Goal: Task Accomplishment & Management: Use online tool/utility

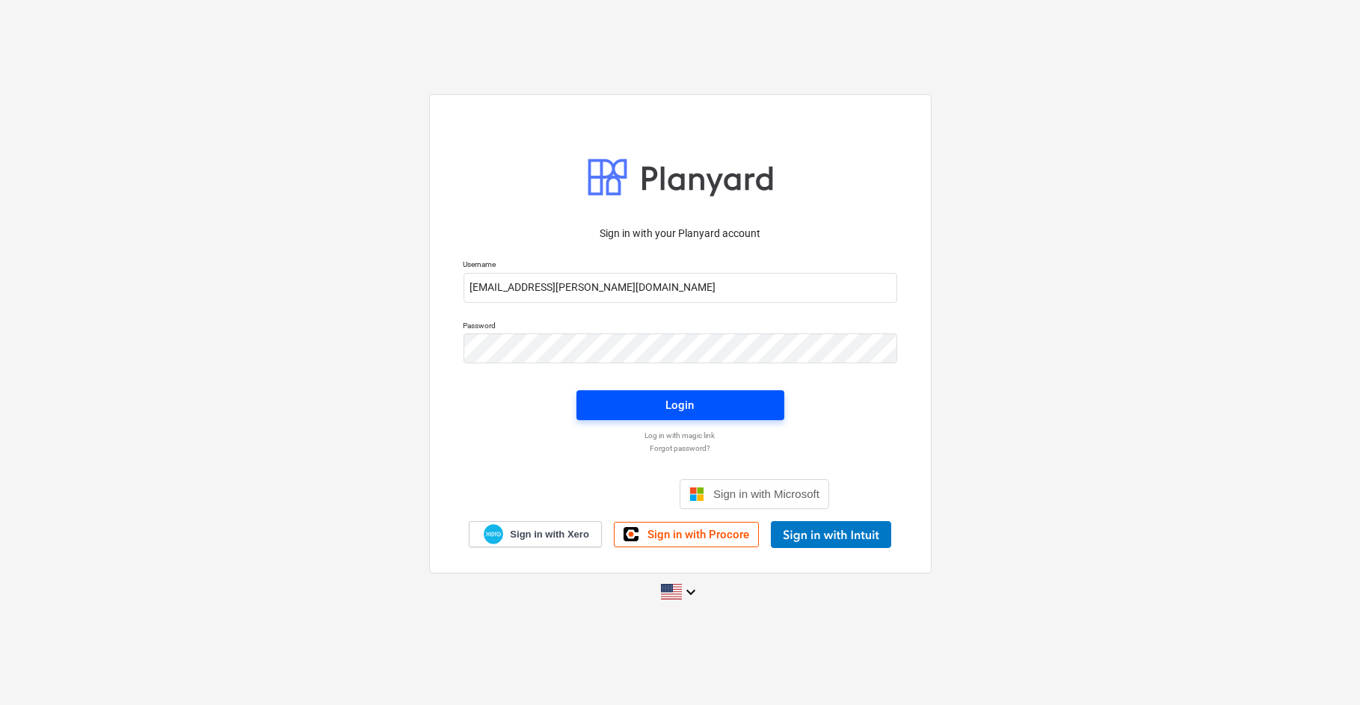
click at [637, 401] on span "Login" at bounding box center [680, 404] width 172 height 19
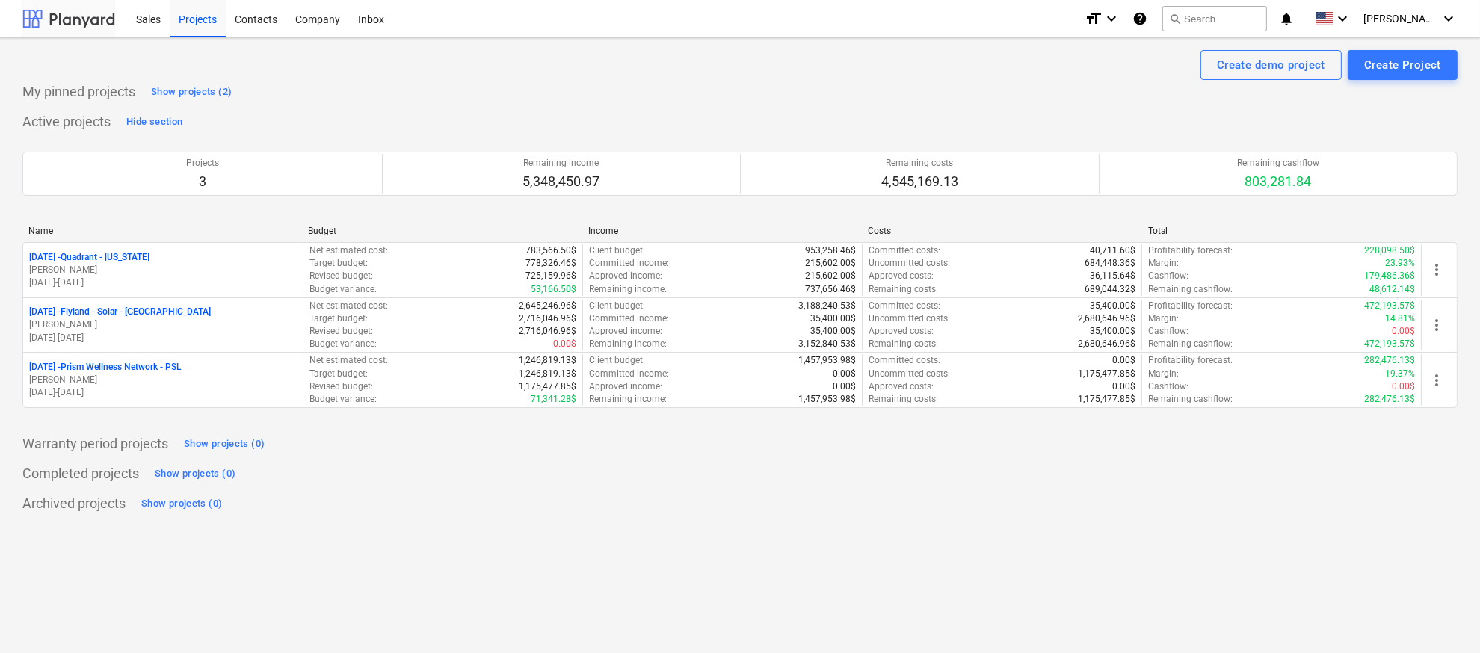
click at [94, 10] on div at bounding box center [68, 18] width 93 height 37
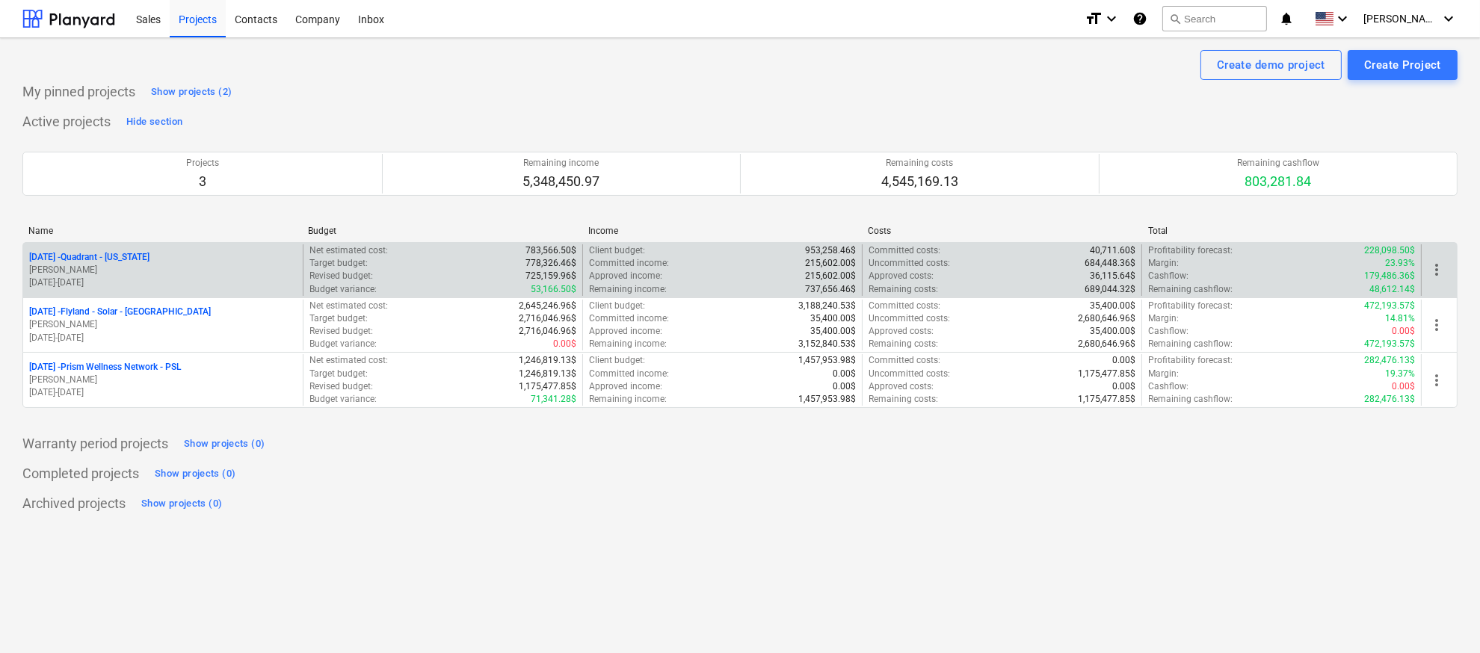
click at [121, 259] on p "[DATE] - Quadrant - [US_STATE]" at bounding box center [89, 257] width 120 height 13
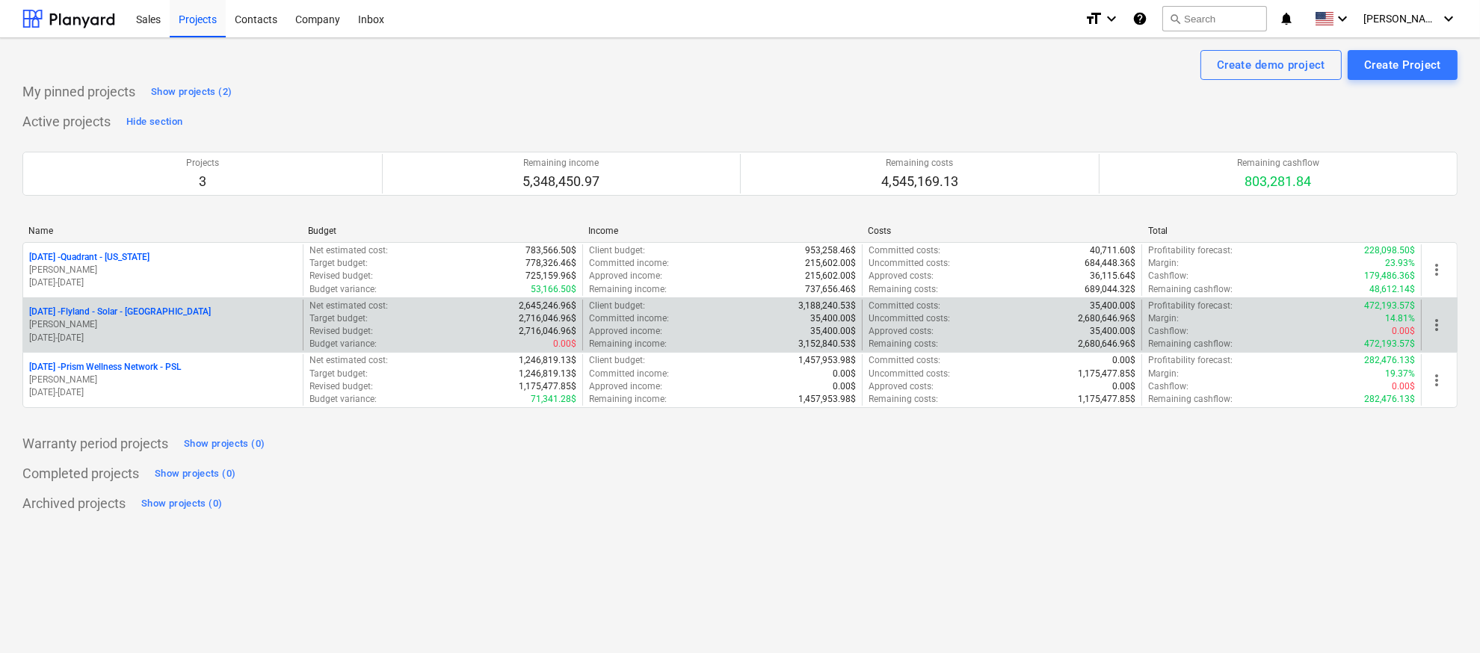
click at [141, 314] on p "[DATE] - Flyland - [GEOGRAPHIC_DATA] - [GEOGRAPHIC_DATA]" at bounding box center [120, 312] width 182 height 13
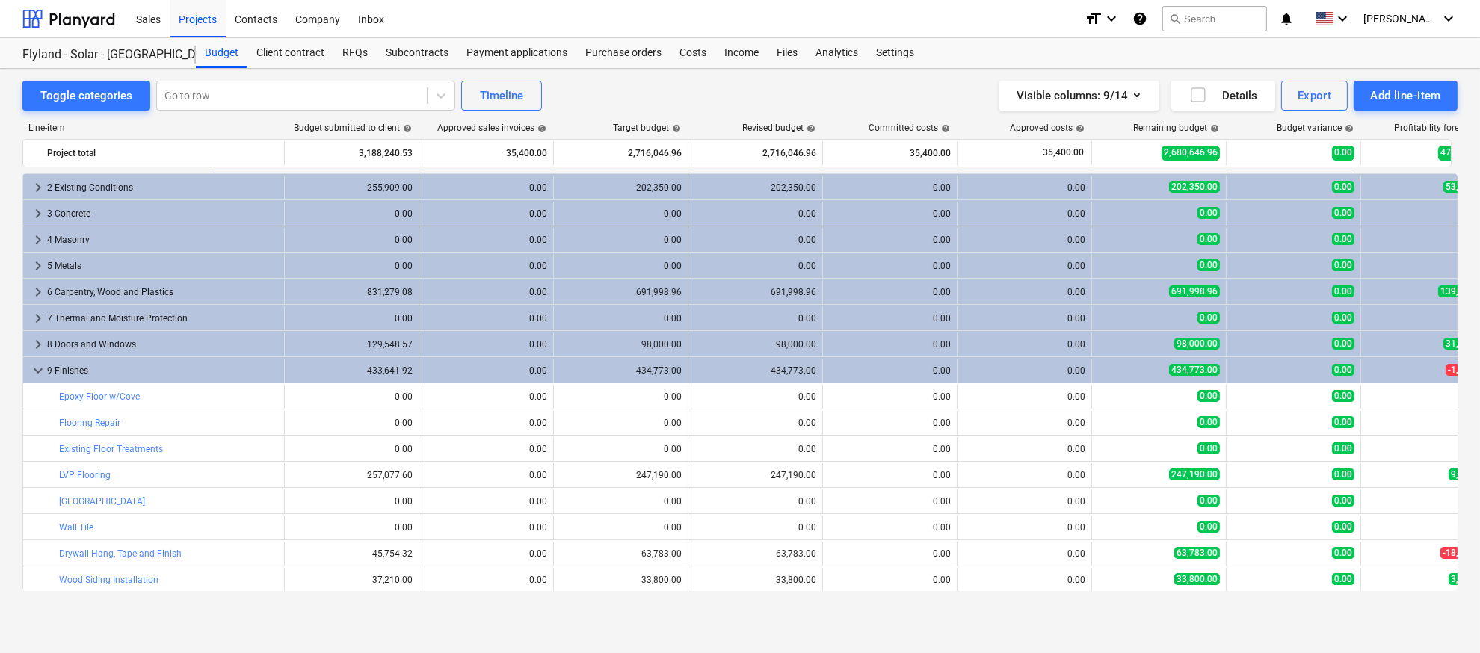
scroll to position [25, 0]
click at [215, 53] on div "Budget" at bounding box center [222, 53] width 52 height 30
click at [218, 50] on div "Budget" at bounding box center [222, 53] width 52 height 30
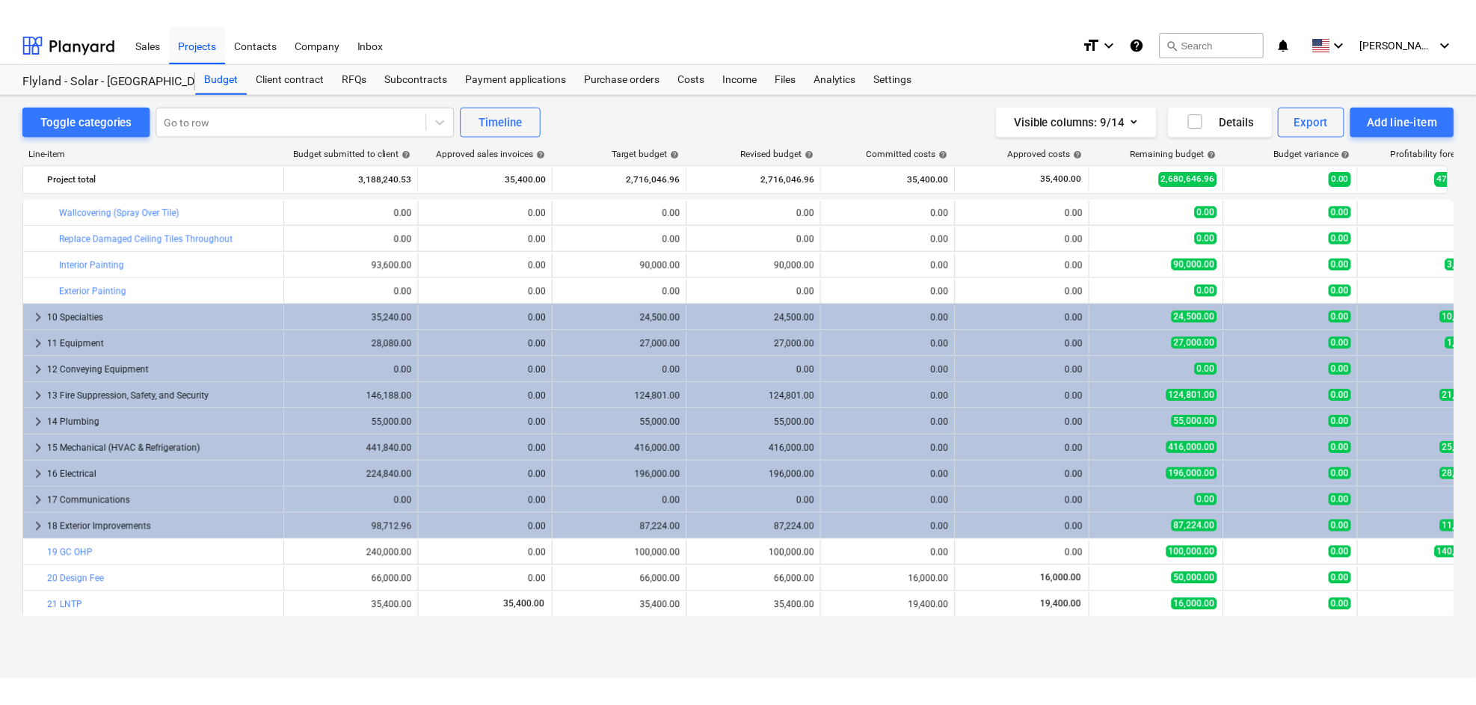
scroll to position [524, 0]
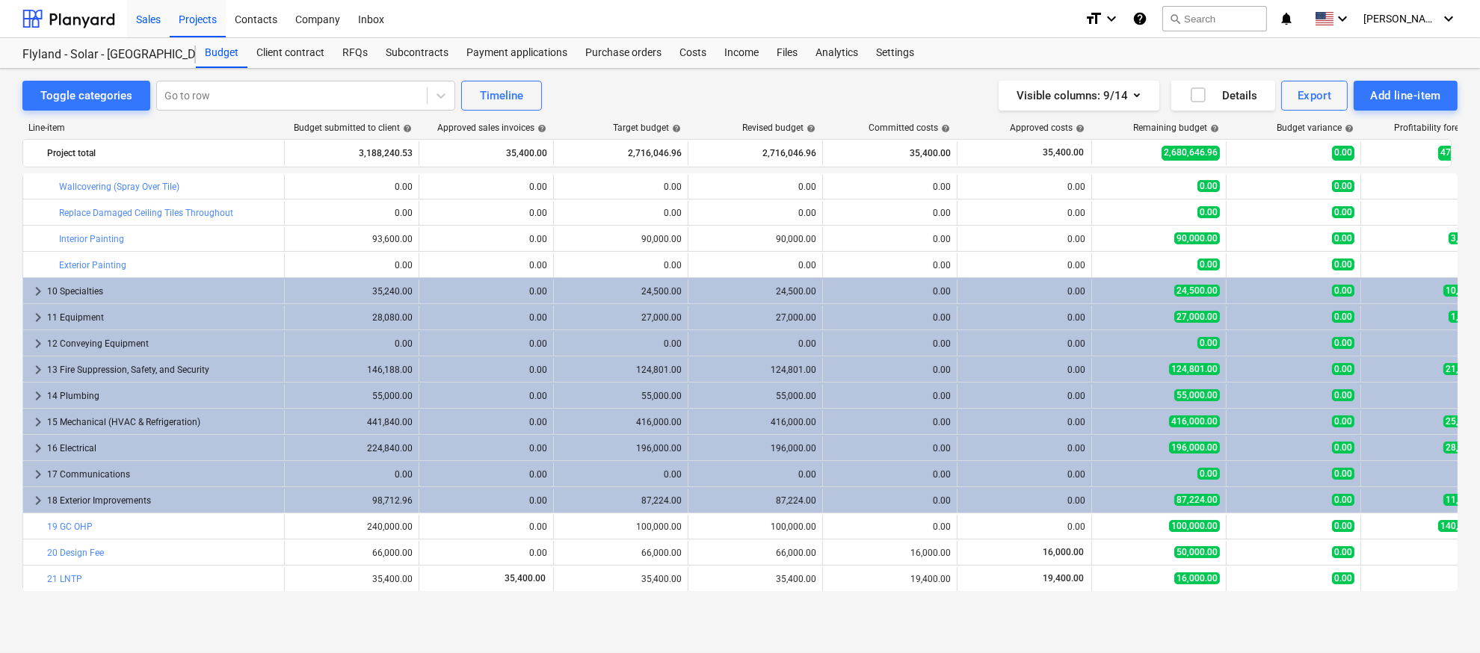
click at [149, 24] on div "Sales" at bounding box center [148, 18] width 43 height 38
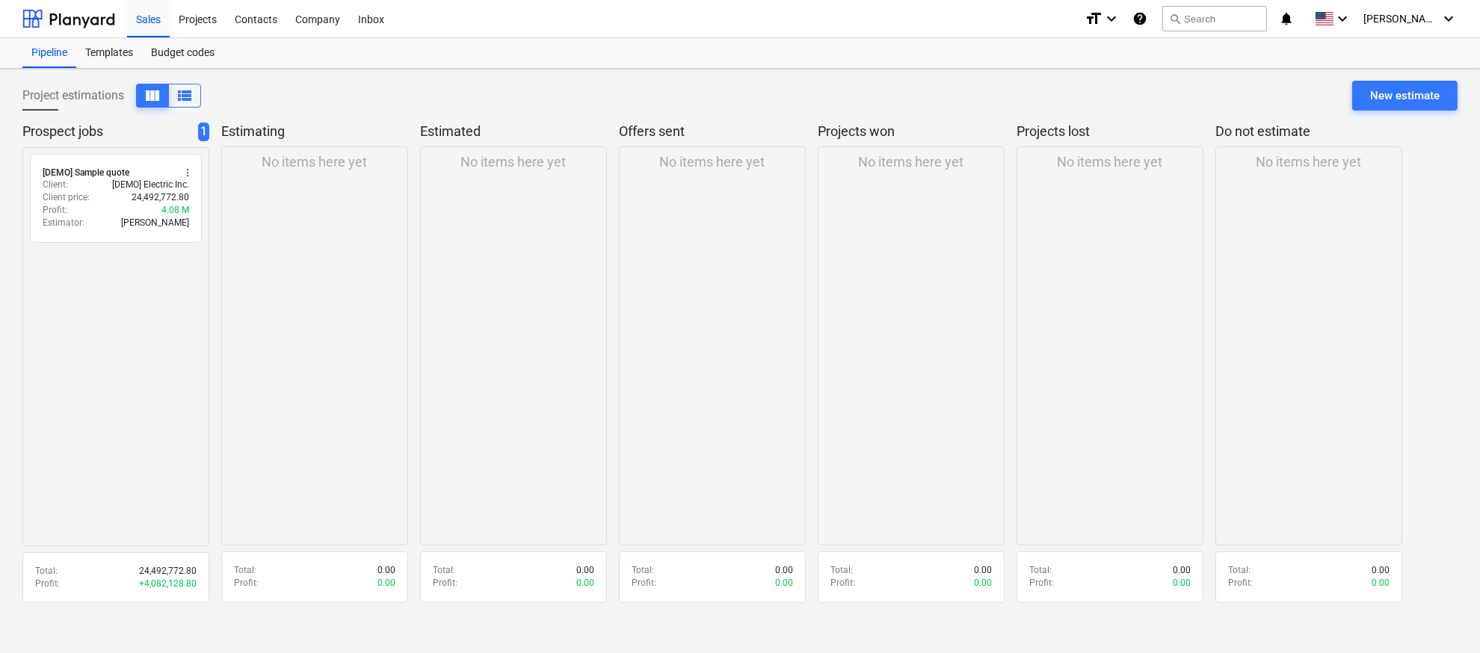
click at [318, 253] on div "No items here yet" at bounding box center [314, 346] width 187 height 399
click at [147, 22] on div "Sales" at bounding box center [148, 18] width 43 height 38
click at [189, 23] on div "Projects" at bounding box center [198, 18] width 56 height 38
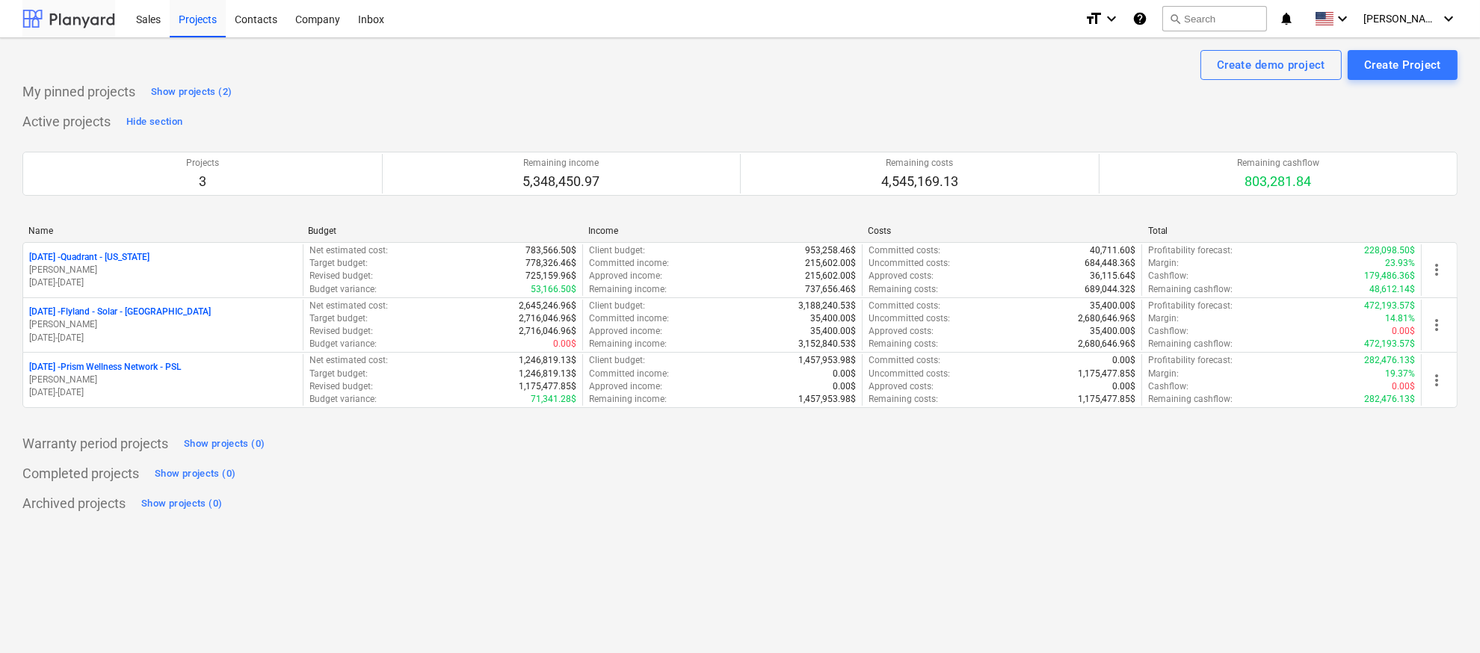
click at [78, 16] on div at bounding box center [68, 18] width 93 height 37
click at [311, 24] on div "Company" at bounding box center [317, 18] width 63 height 38
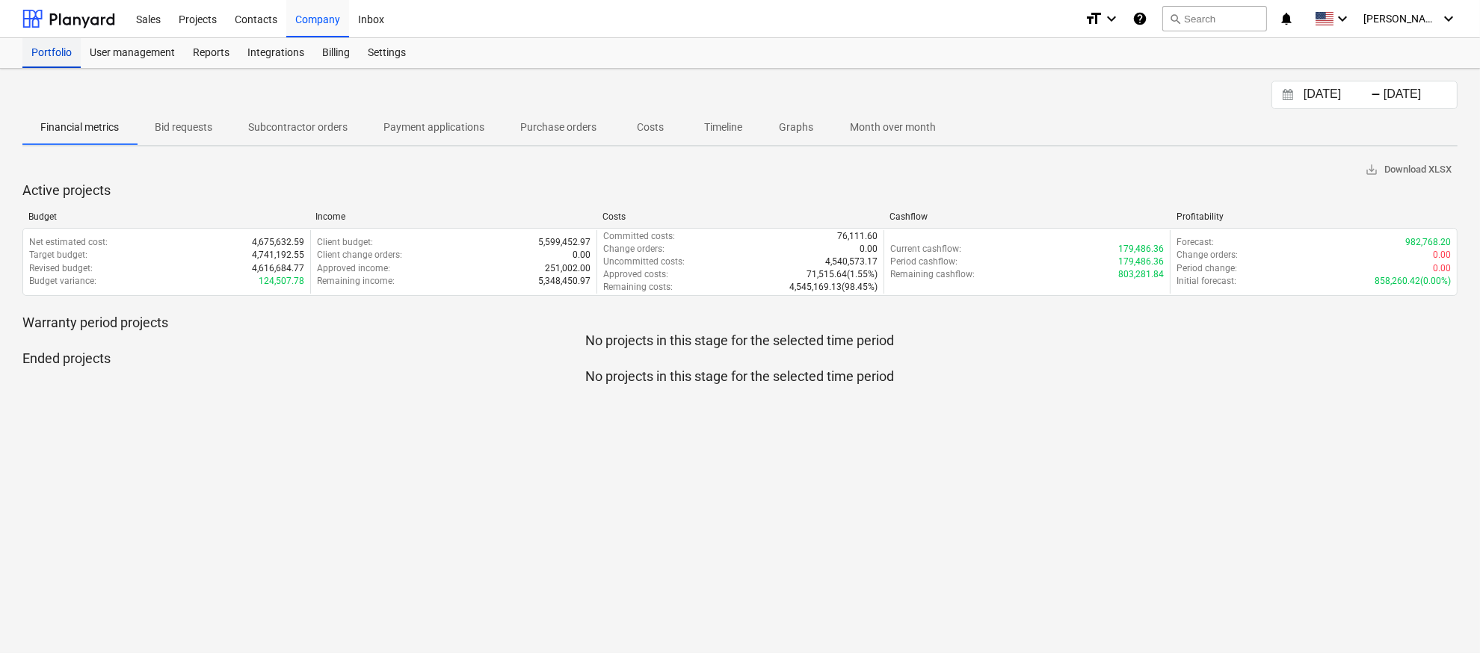
click at [64, 56] on div "Portfolio" at bounding box center [51, 53] width 58 height 30
click at [100, 110] on button "Financial metrics" at bounding box center [79, 127] width 114 height 36
click at [1359, 99] on div "-" at bounding box center [1376, 94] width 10 height 9
click at [1284, 89] on icon "Interact with the calendar and add the check-in date for your trip." at bounding box center [1288, 94] width 10 height 11
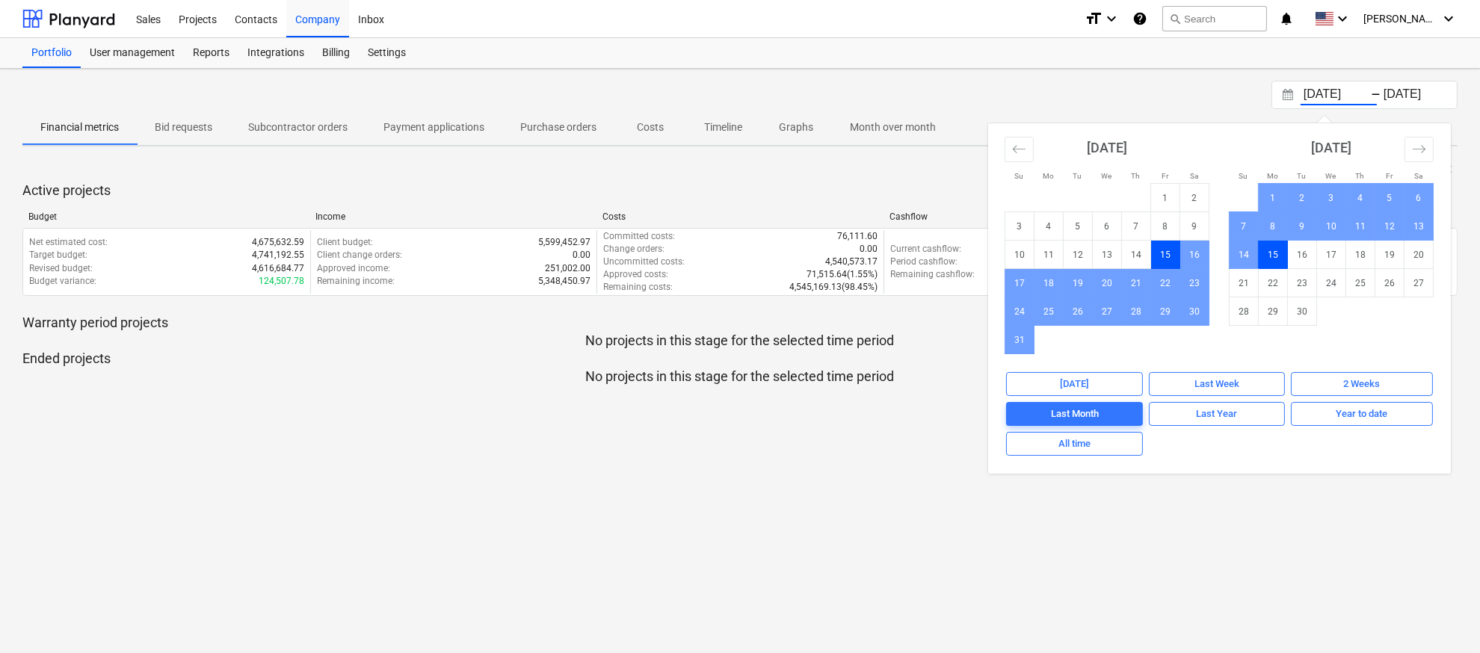
click at [1180, 504] on div "[DATE] Press the down arrow key to interact with the calendar and select a date…" at bounding box center [740, 361] width 1480 height 585
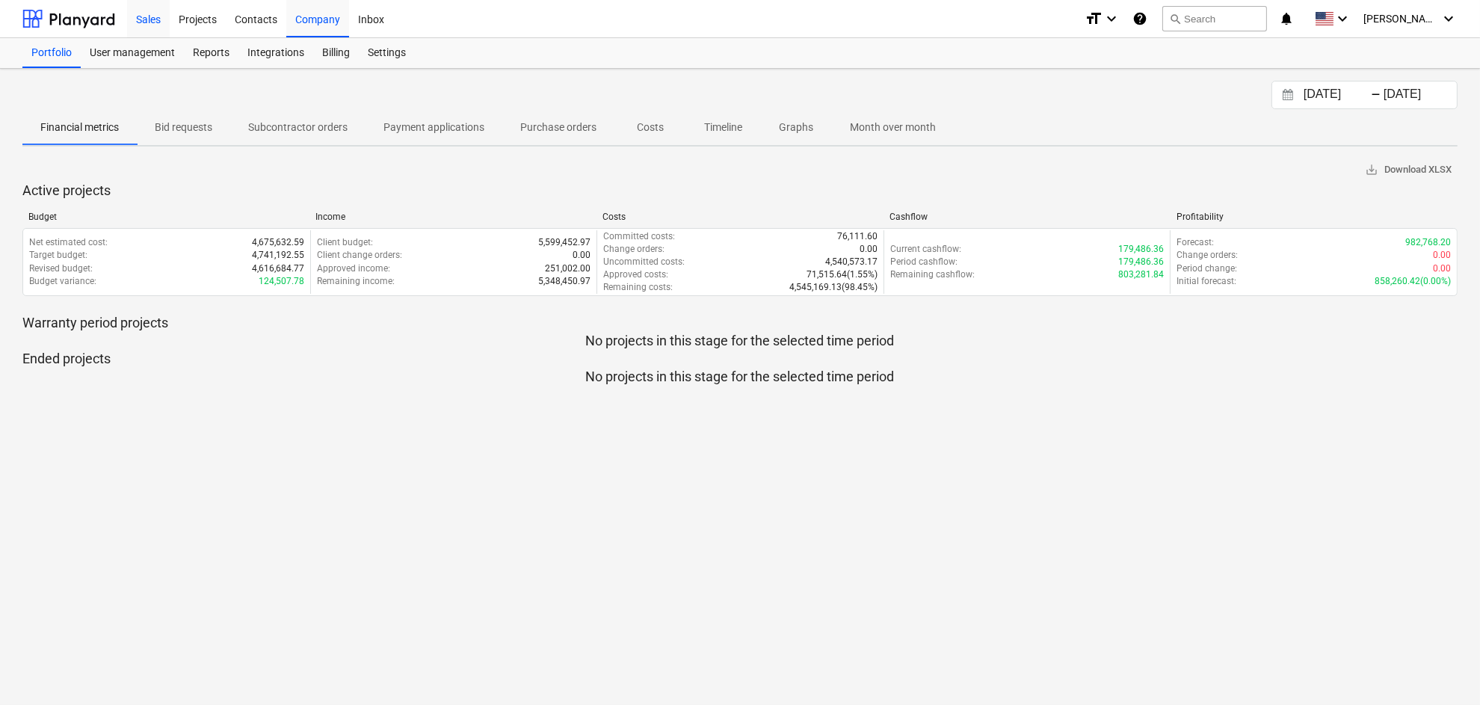
click at [149, 24] on div "Sales" at bounding box center [148, 18] width 43 height 38
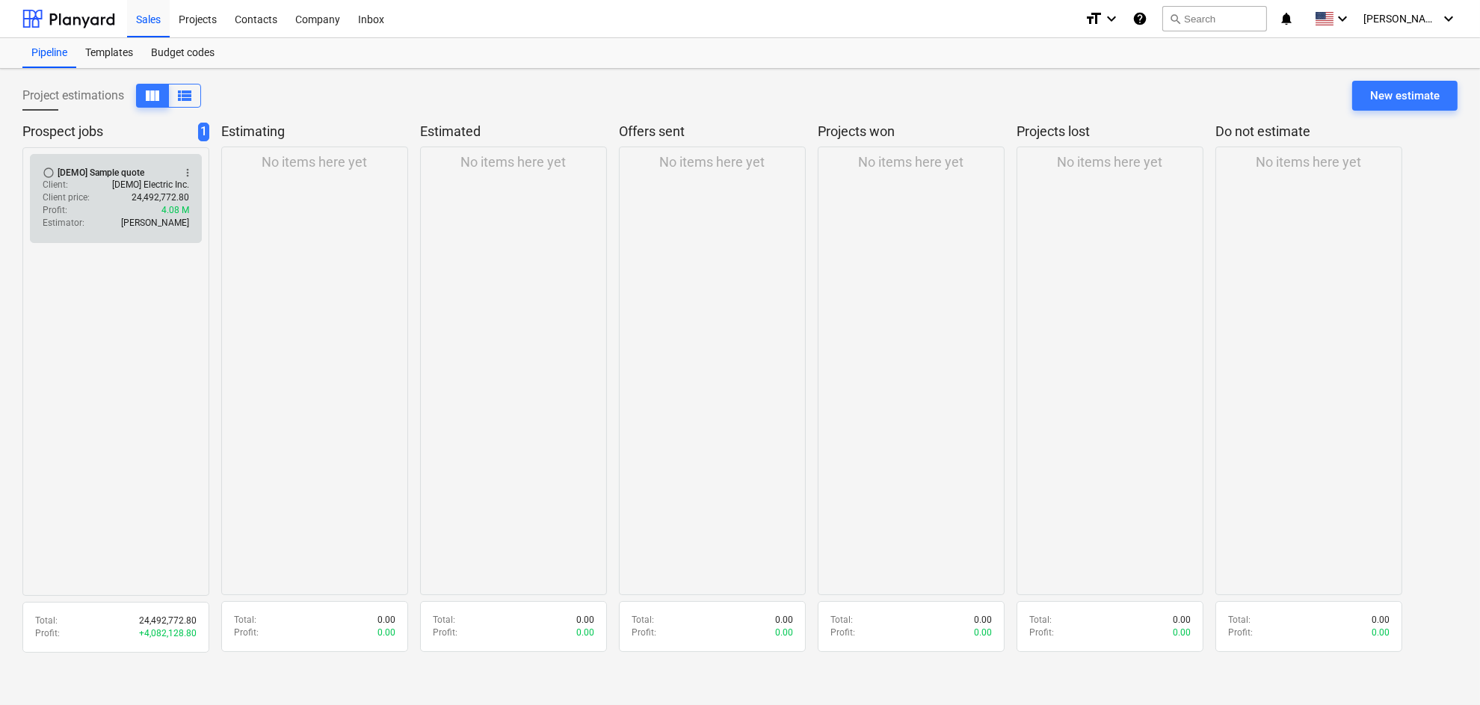
click at [185, 170] on span "more_vert" at bounding box center [188, 173] width 12 height 12
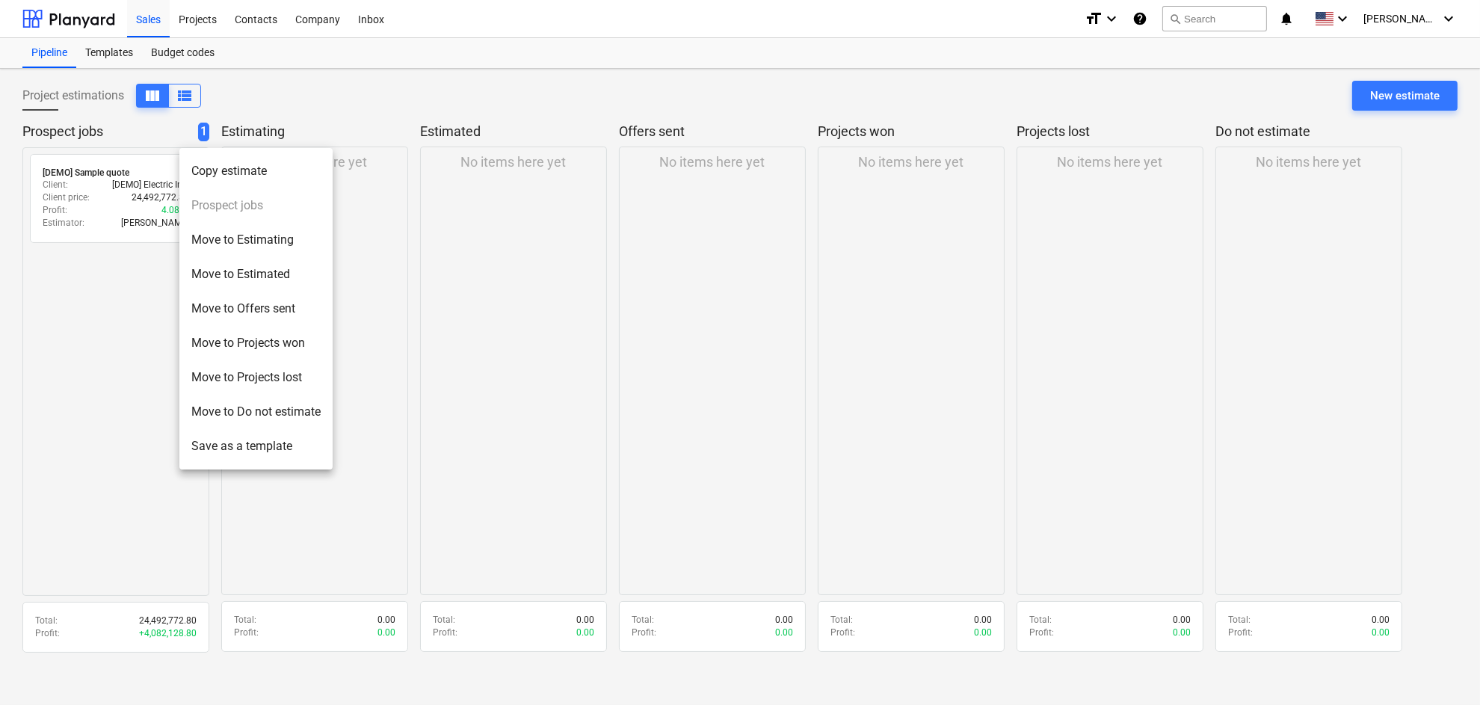
click at [454, 315] on div at bounding box center [740, 352] width 1480 height 705
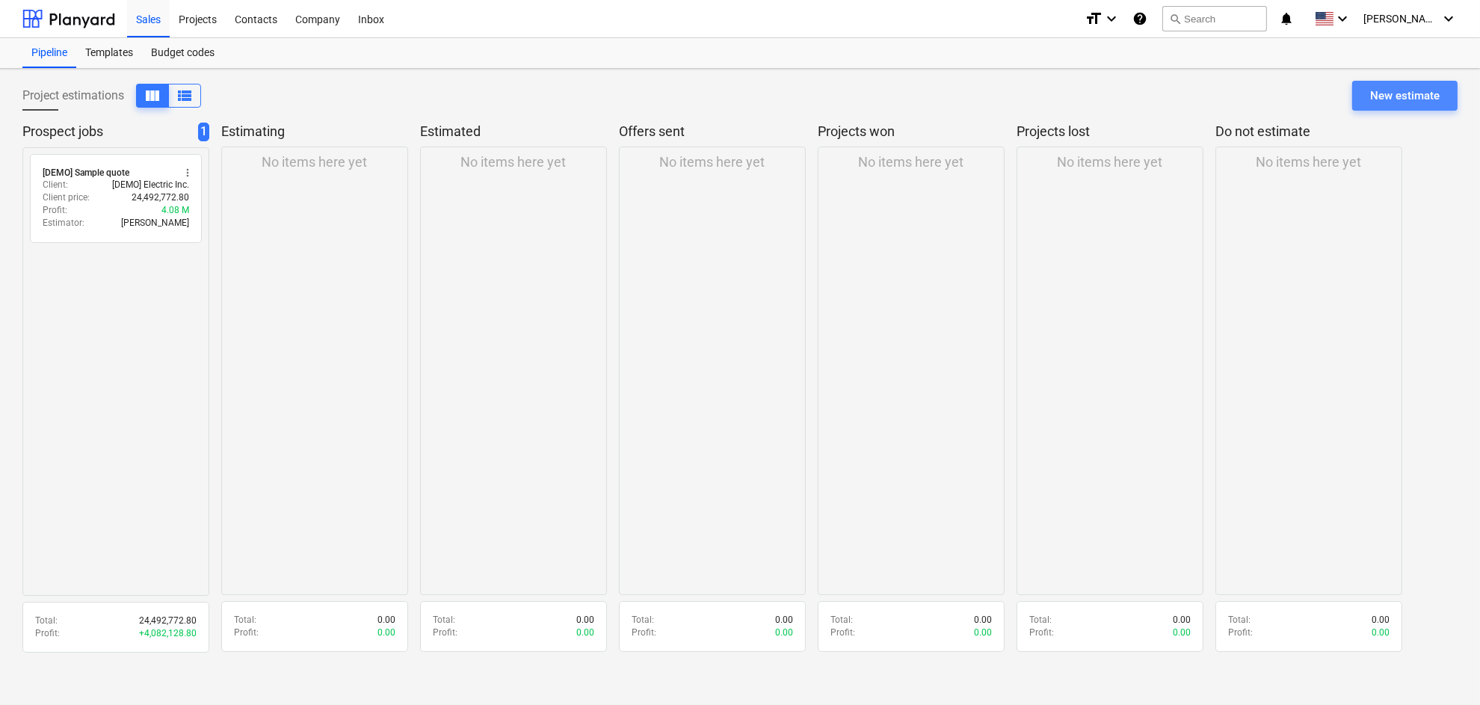
click at [1359, 99] on div "New estimate" at bounding box center [1405, 95] width 70 height 19
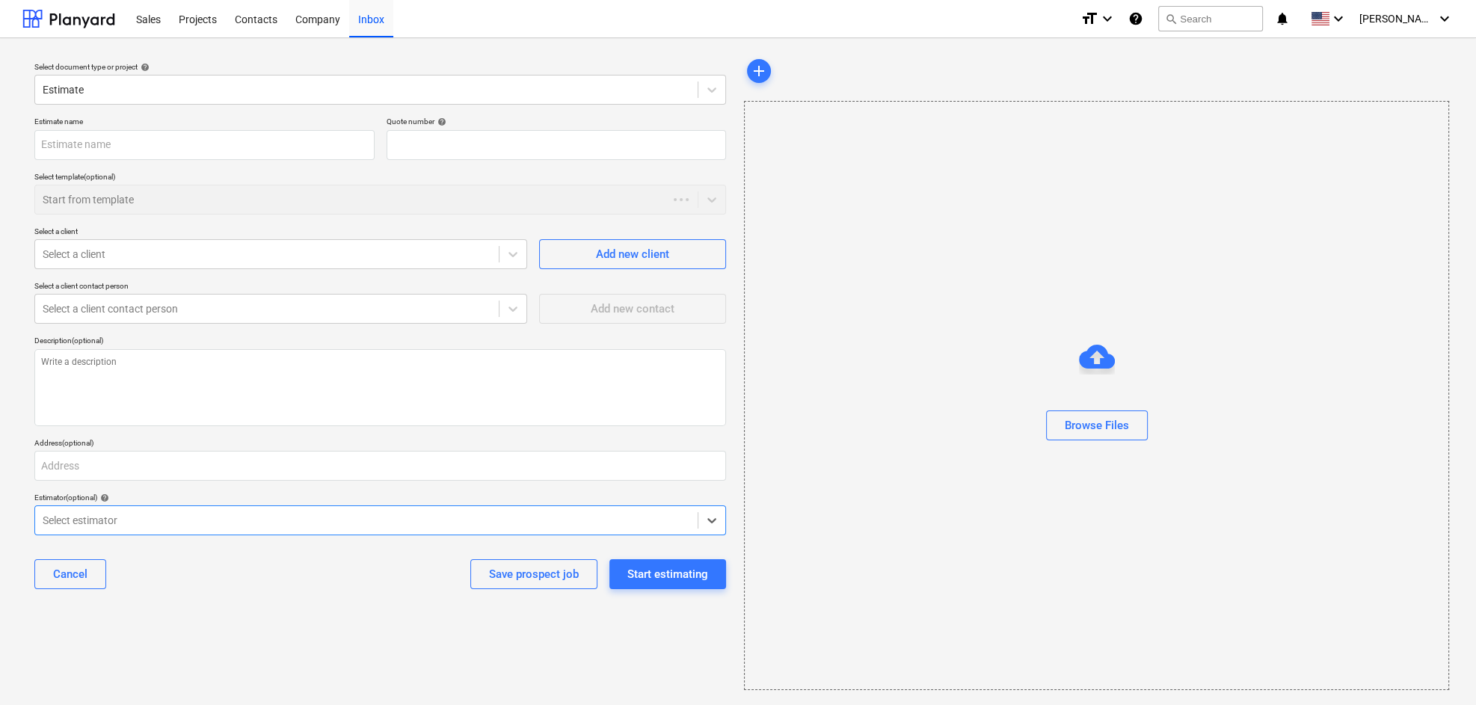
type textarea "x"
type input "QU-0002"
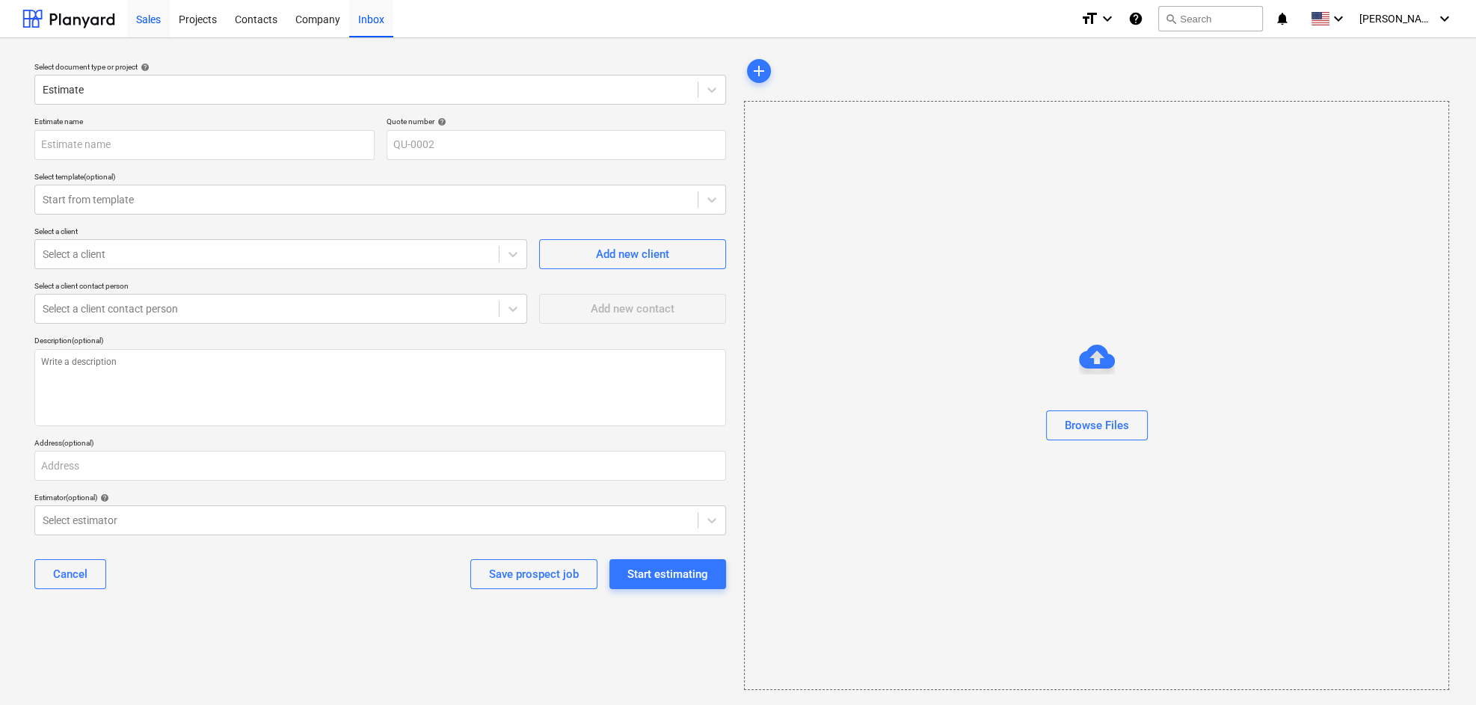
click at [158, 16] on div "Sales" at bounding box center [148, 18] width 43 height 38
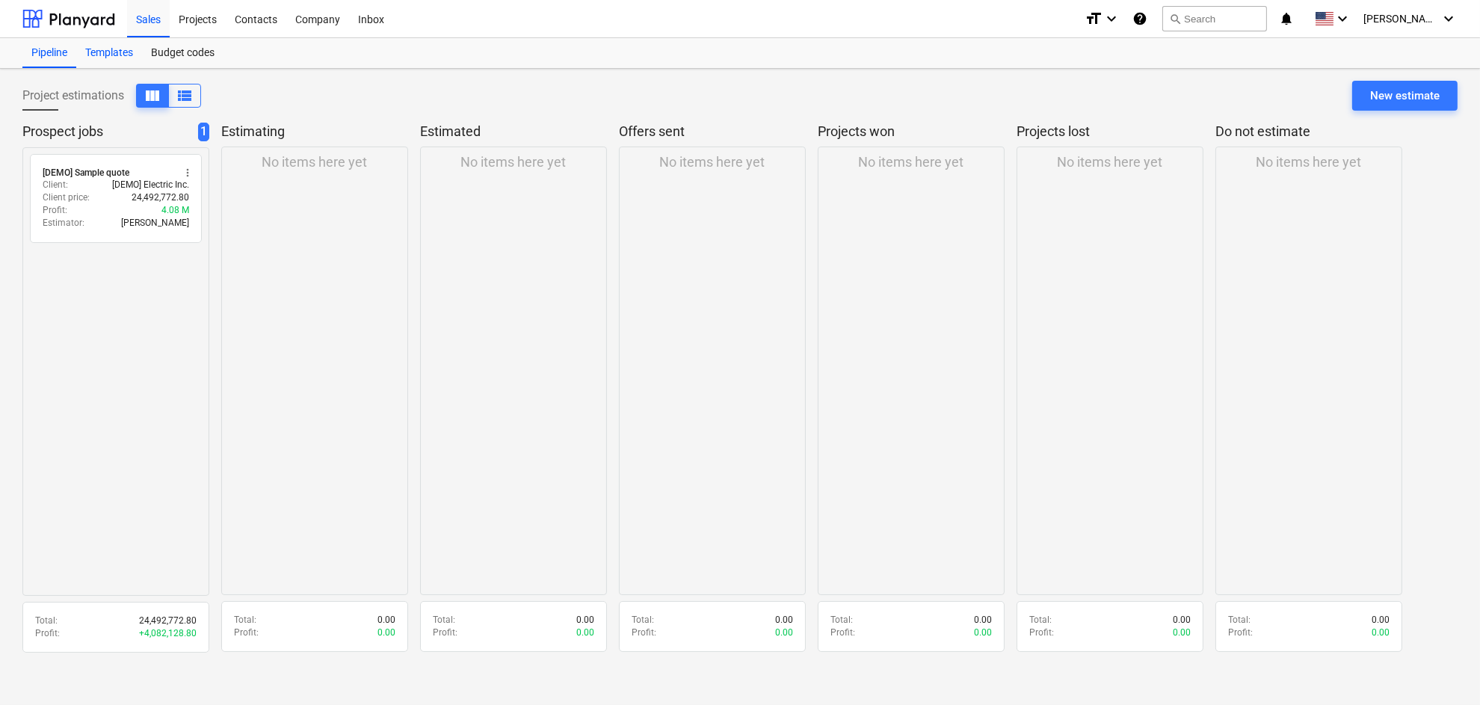
click at [110, 50] on div "Templates" at bounding box center [109, 53] width 66 height 30
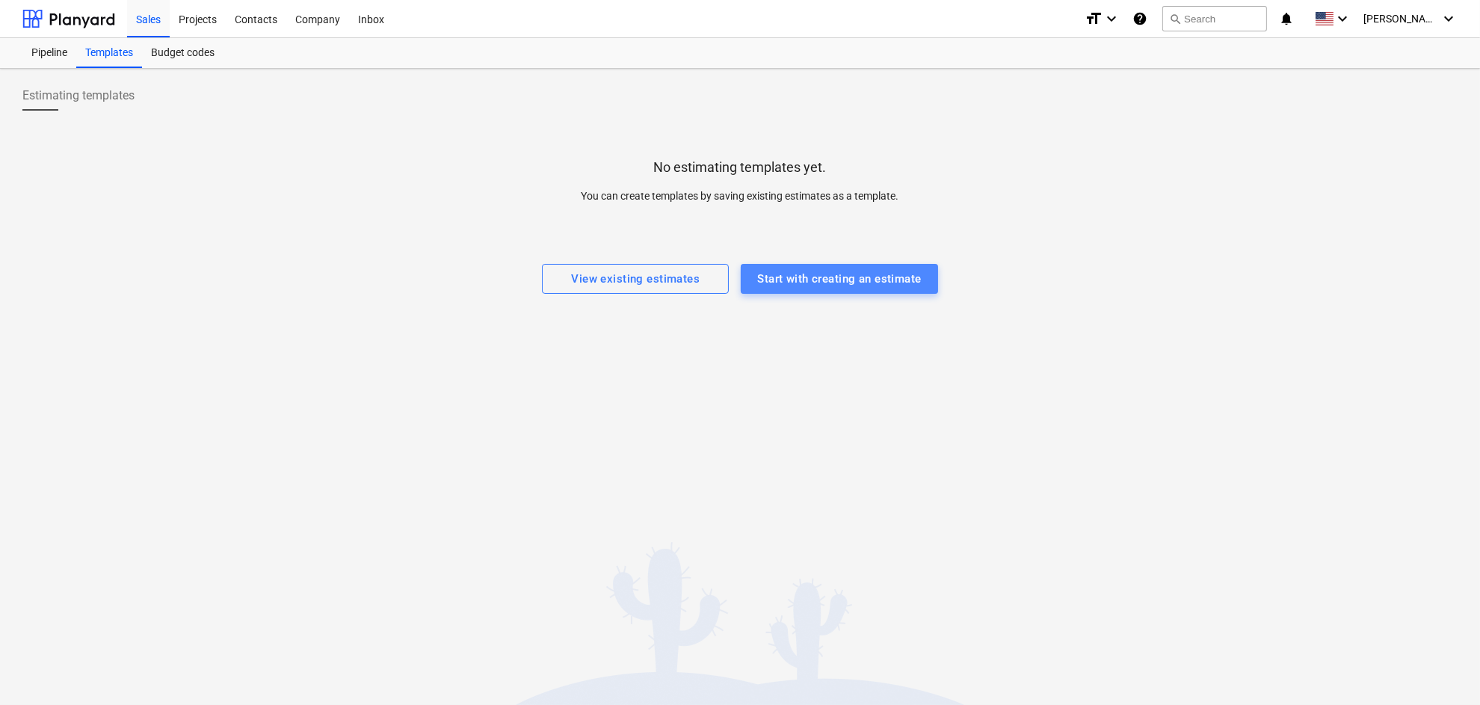
click at [886, 283] on div "Start with creating an estimate" at bounding box center [839, 278] width 164 height 19
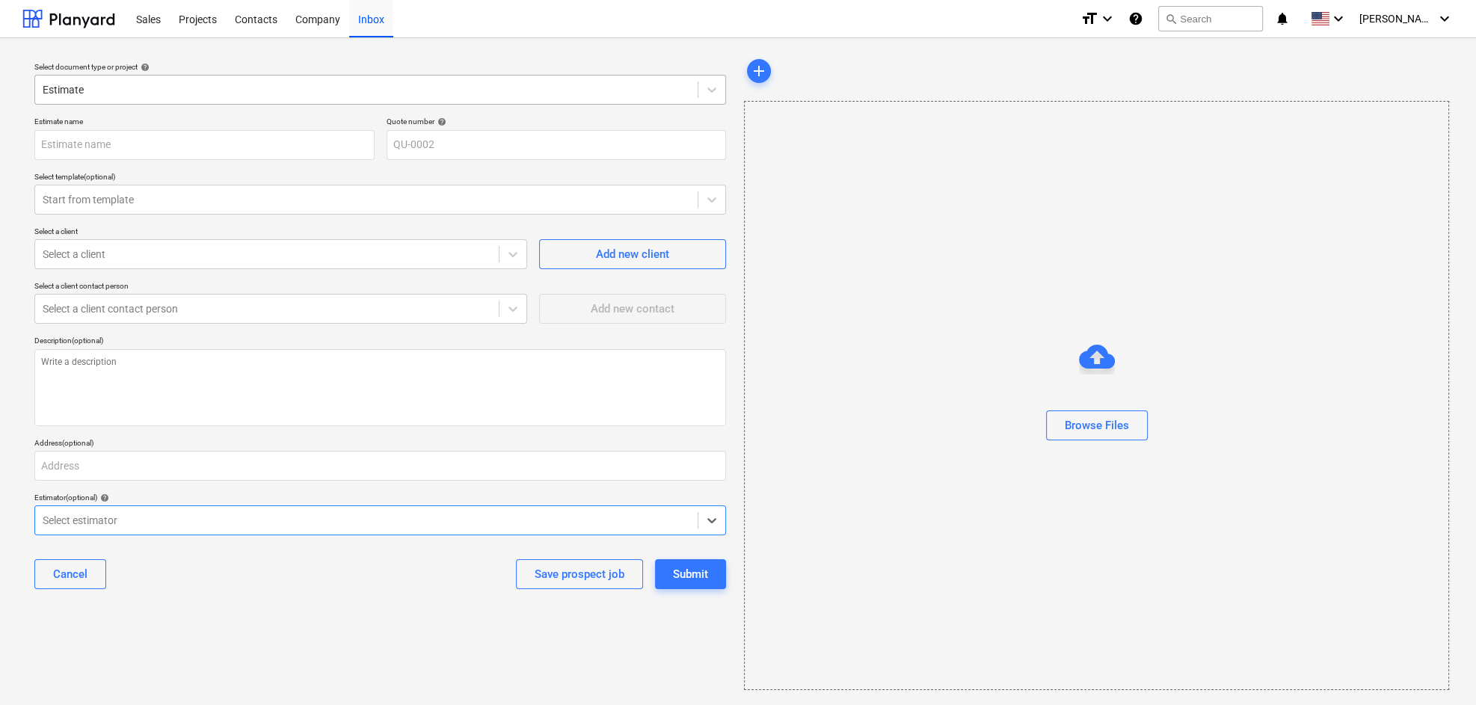
click at [114, 93] on div at bounding box center [366, 89] width 647 height 15
click at [157, 81] on div "Estimate" at bounding box center [366, 89] width 662 height 21
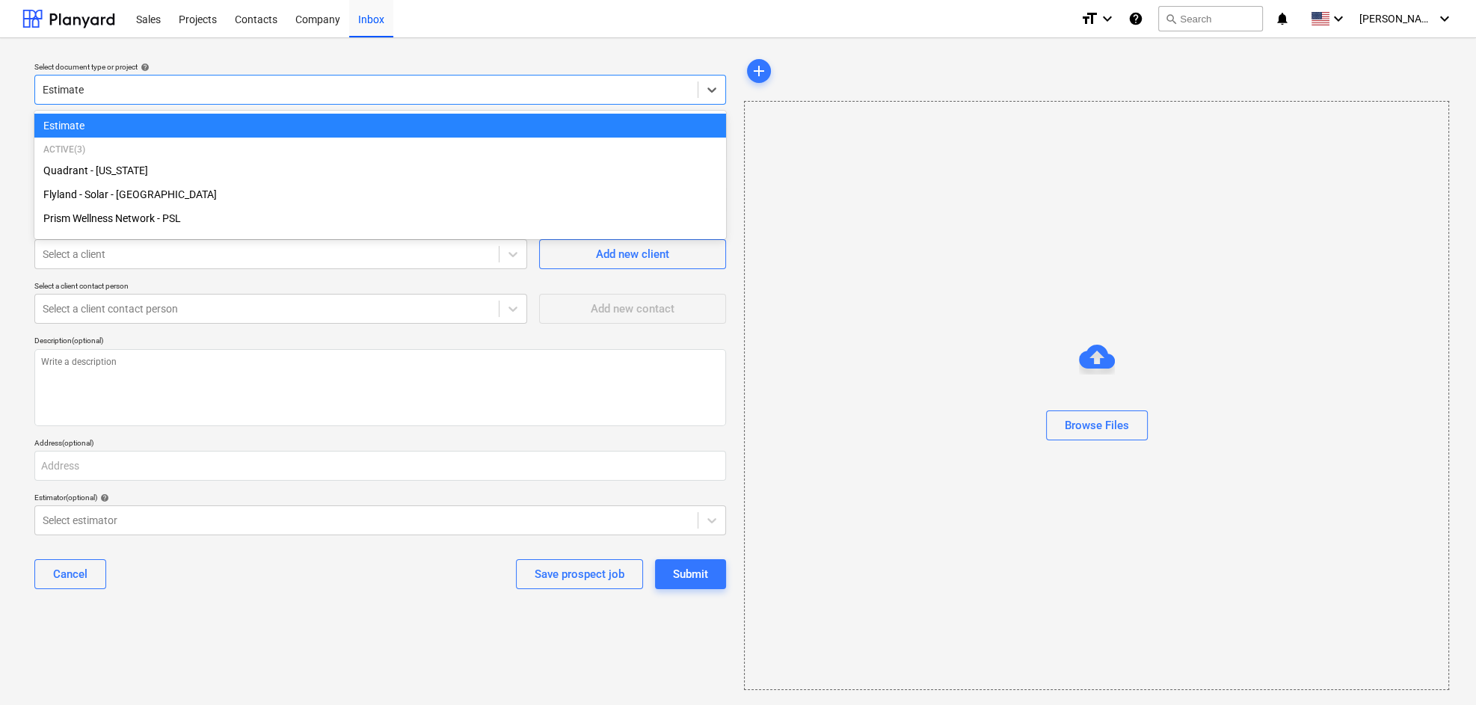
click at [203, 85] on div at bounding box center [366, 89] width 647 height 15
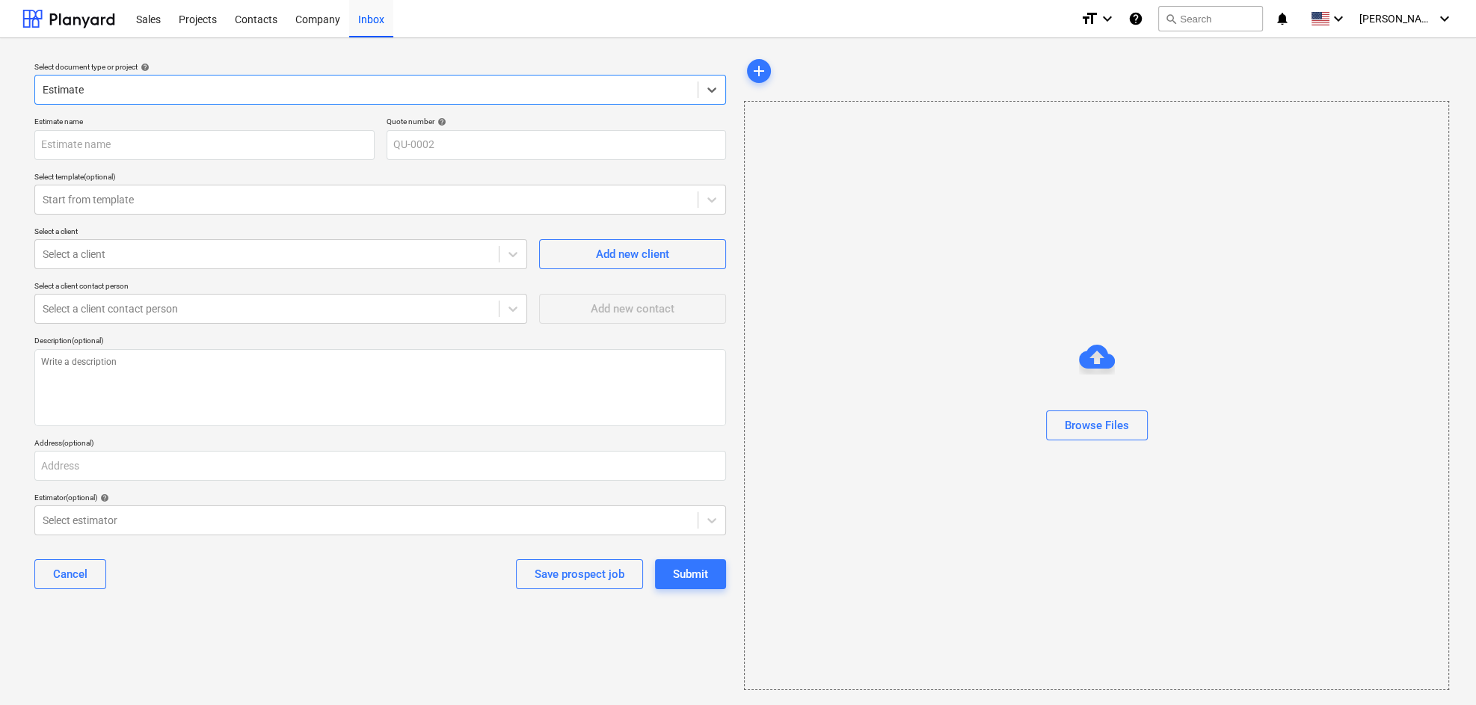
click at [209, 79] on div "Estimate" at bounding box center [366, 89] width 662 height 21
click at [212, 82] on div at bounding box center [366, 89] width 647 height 15
click at [229, 94] on div at bounding box center [366, 89] width 647 height 15
click at [295, 89] on div at bounding box center [366, 89] width 647 height 15
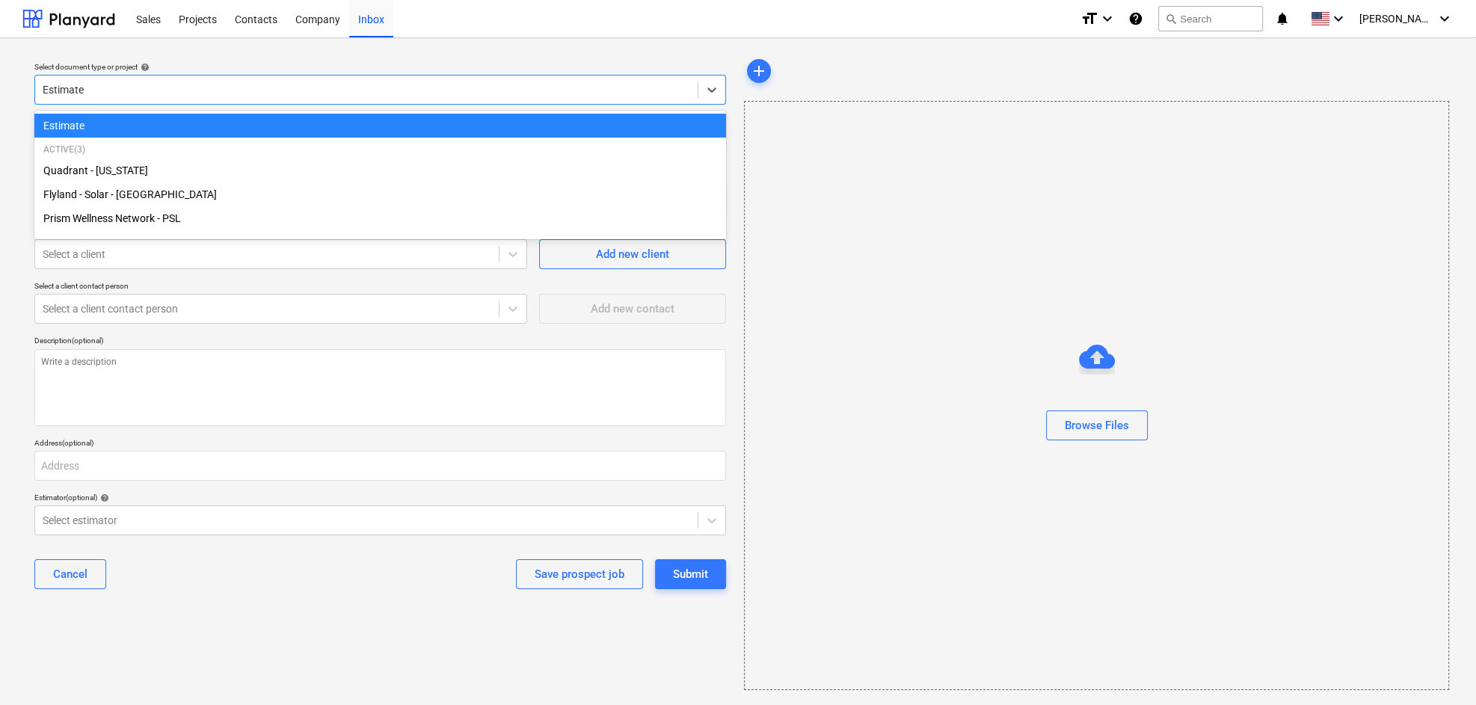
click at [251, 92] on div at bounding box center [366, 89] width 647 height 15
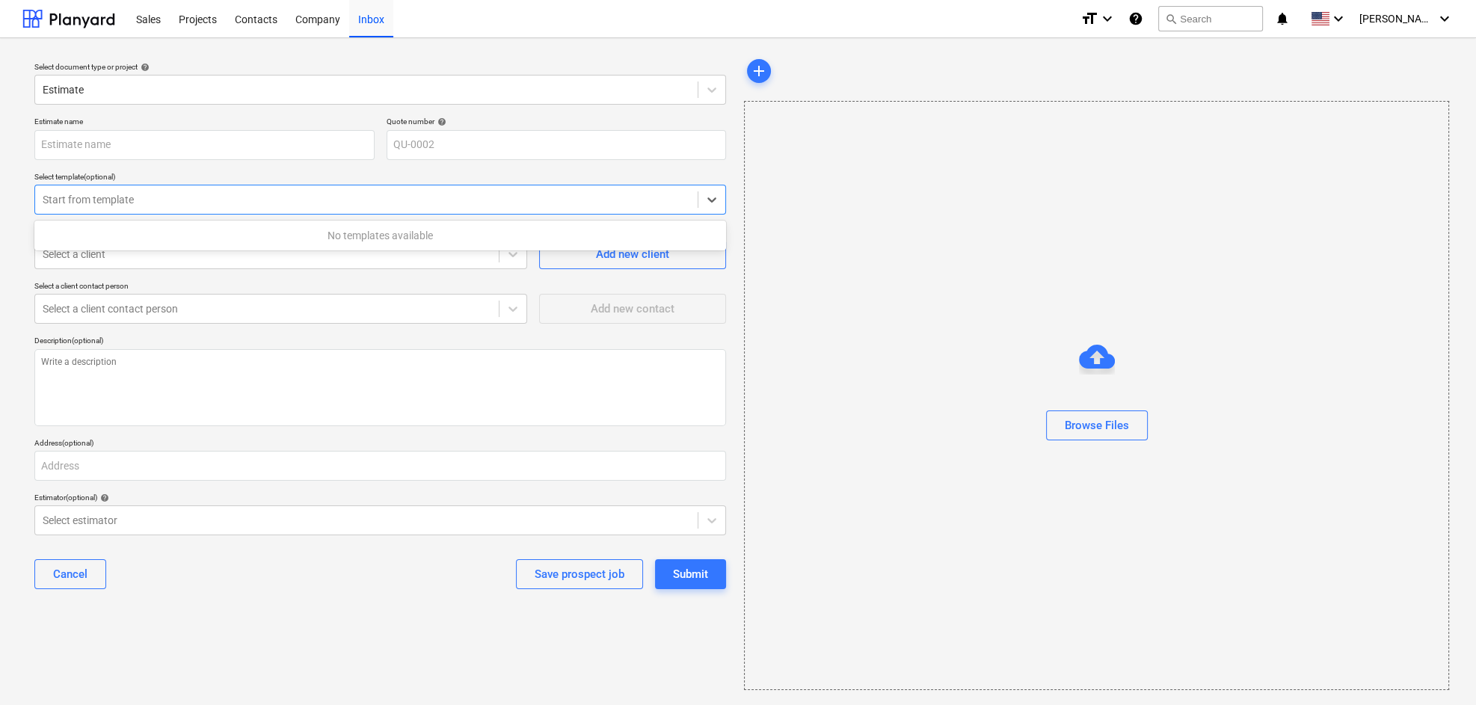
click at [238, 200] on div at bounding box center [366, 199] width 647 height 15
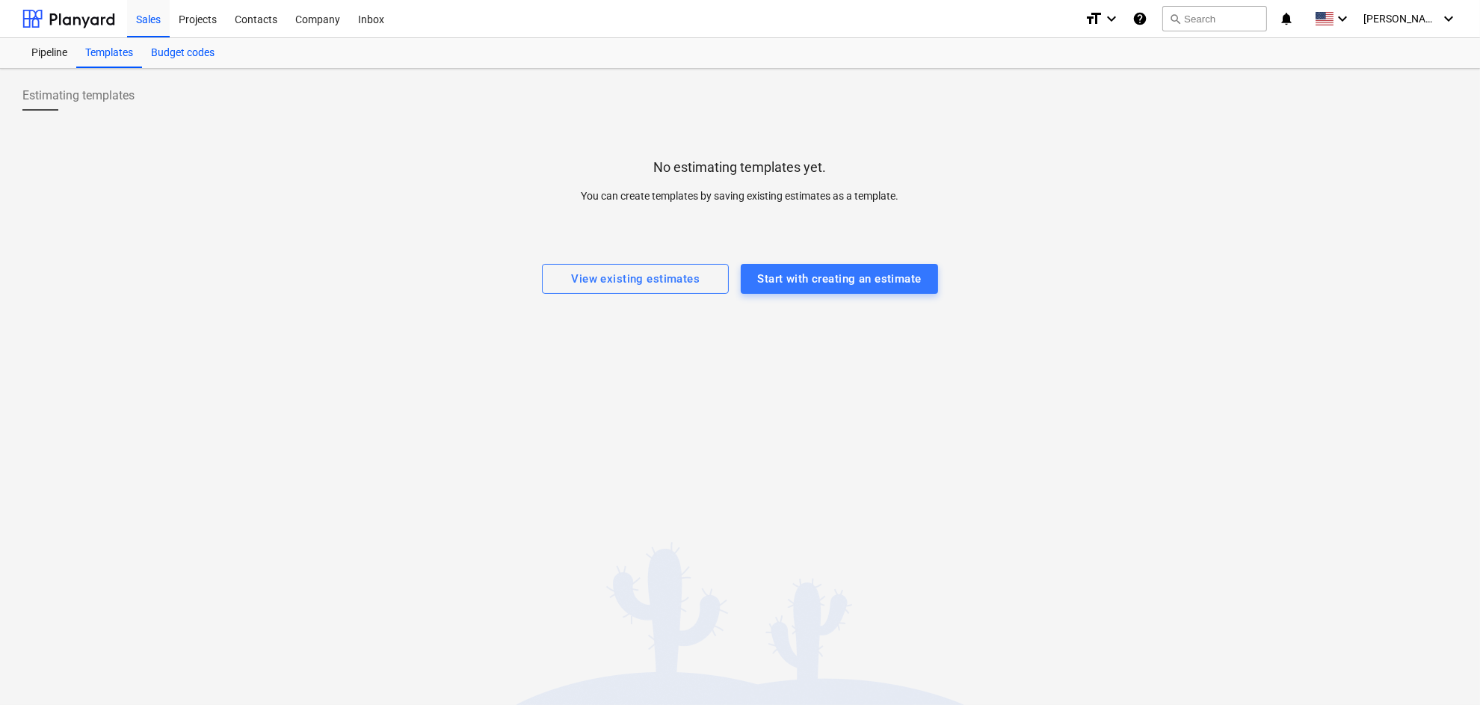
click at [186, 58] on div "Budget codes" at bounding box center [182, 53] width 81 height 30
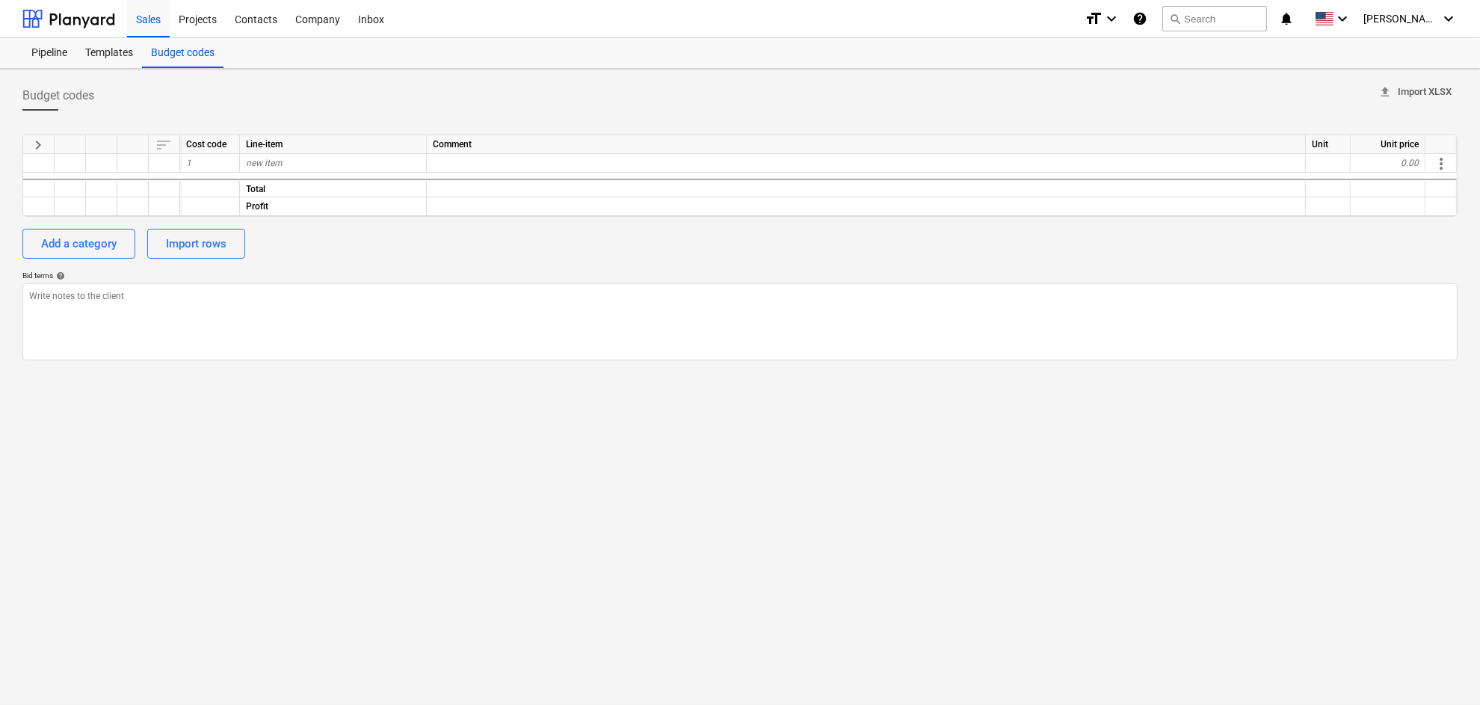
click at [1359, 92] on span "upload Import XLSX" at bounding box center [1414, 92] width 73 height 17
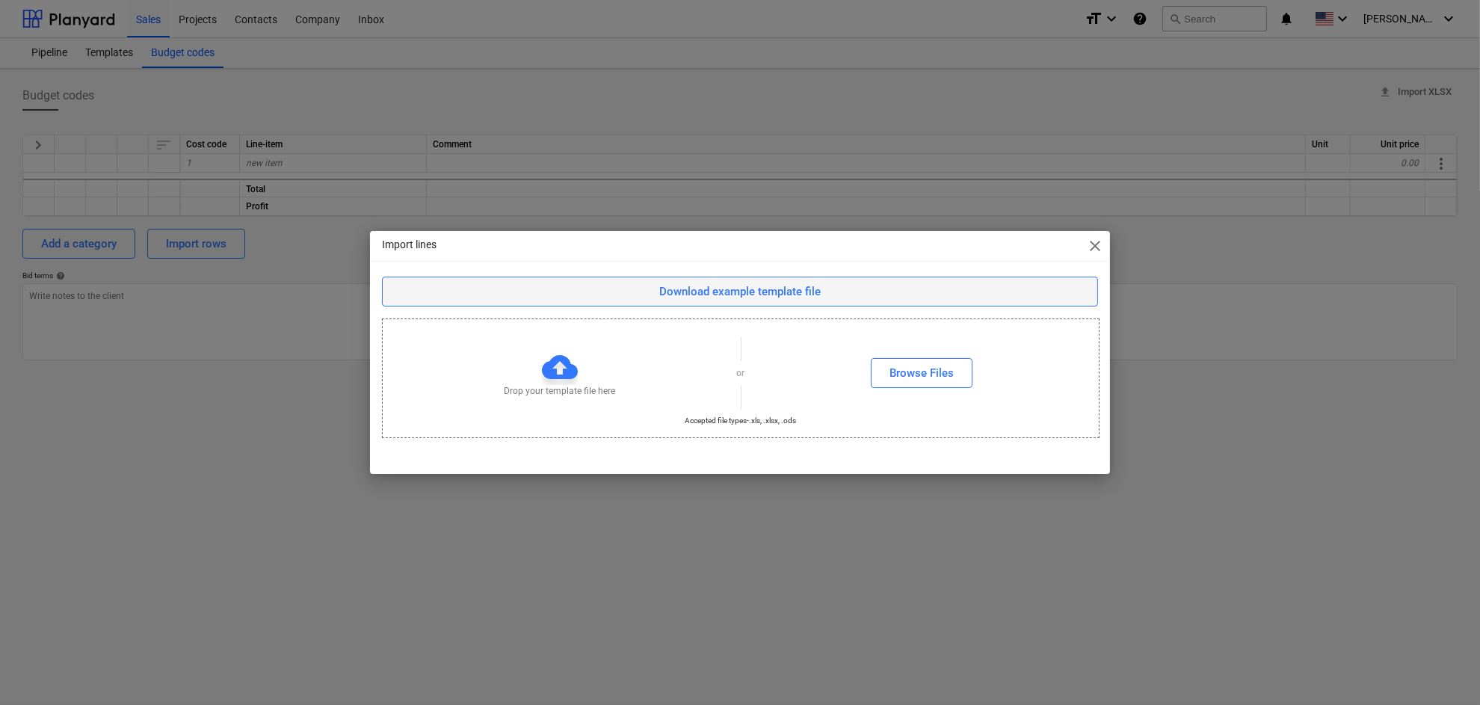
click at [804, 289] on div "Download example template file" at bounding box center [739, 291] width 161 height 19
click at [775, 293] on div "Download example template file" at bounding box center [739, 291] width 161 height 19
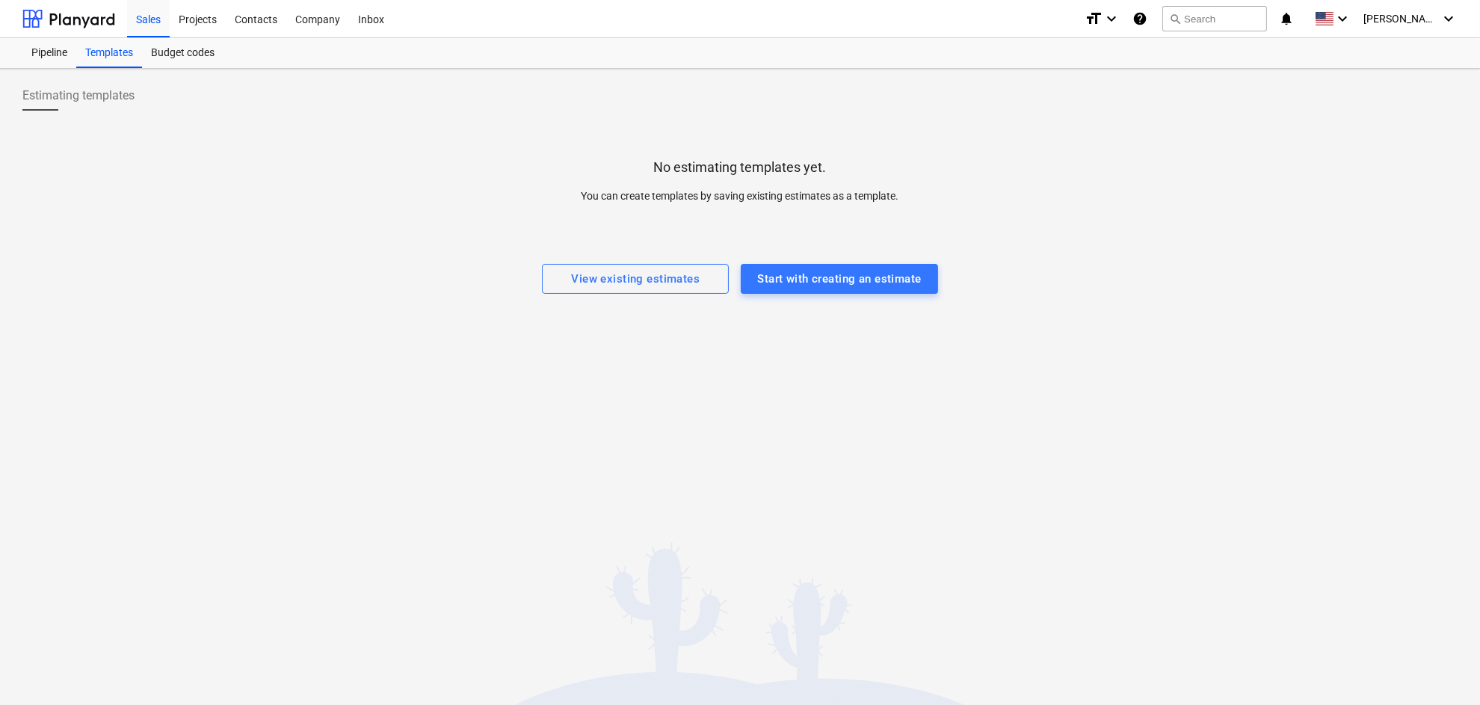
click at [798, 315] on div "Estimating templates No estimating templates yet. You can create templates by s…" at bounding box center [740, 387] width 1480 height 636
click at [184, 55] on div "Budget codes" at bounding box center [182, 53] width 81 height 30
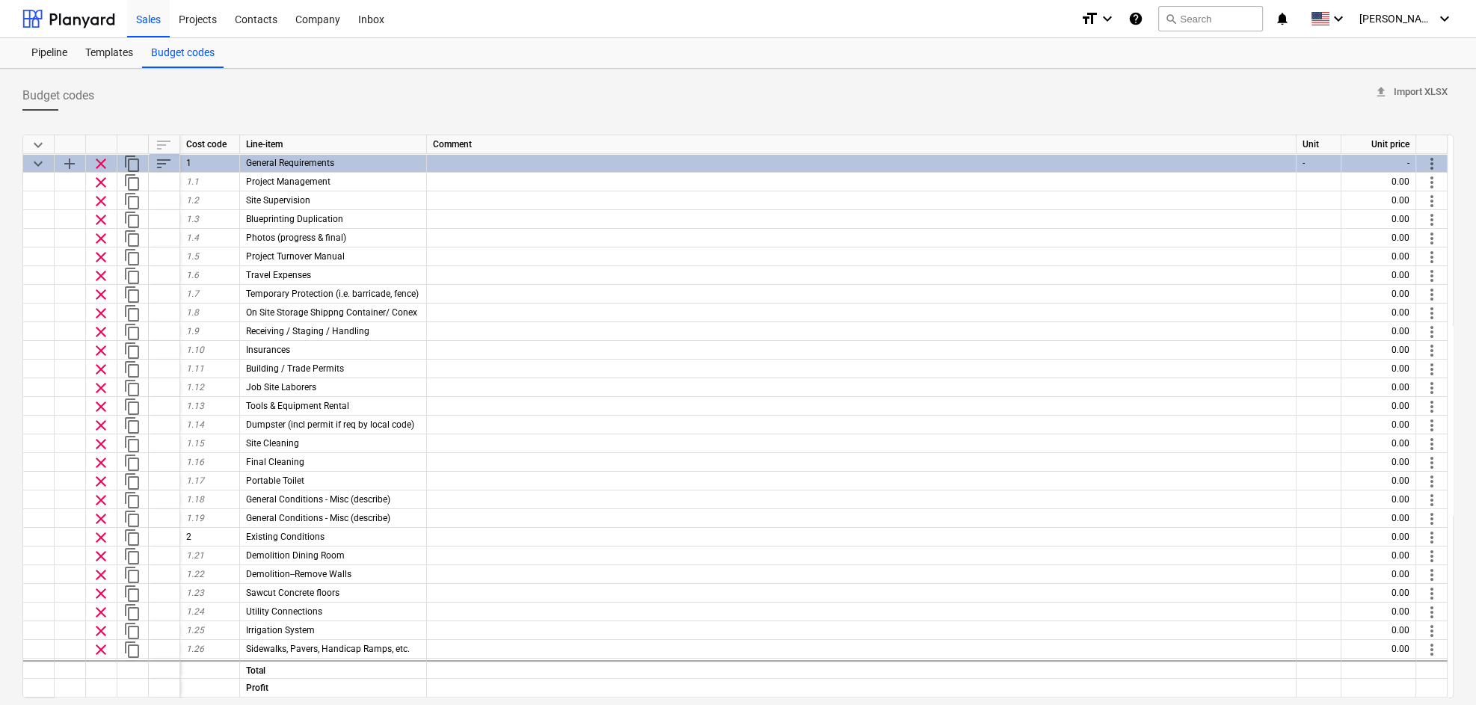
click at [99, 143] on div at bounding box center [101, 144] width 31 height 19
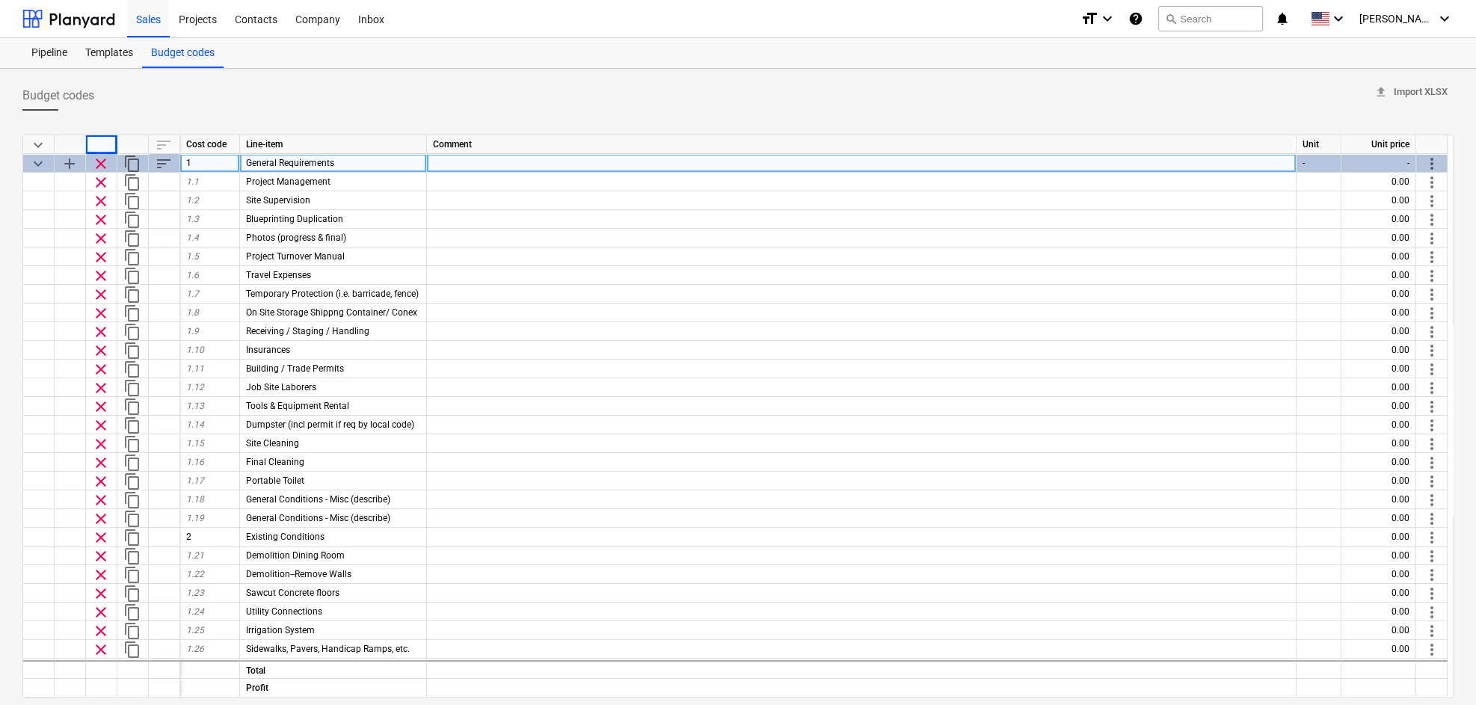
click at [99, 160] on span "clear" at bounding box center [101, 164] width 18 height 18
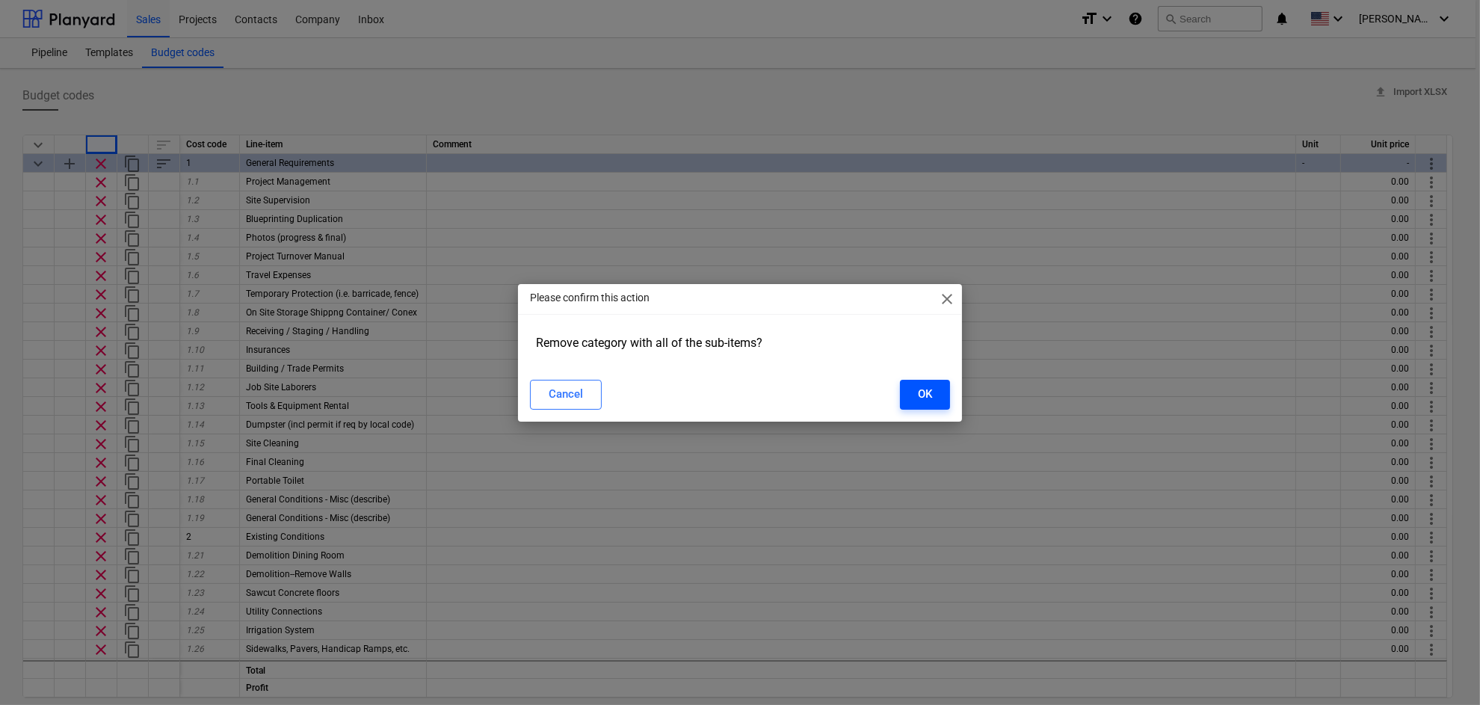
click at [928, 397] on div "OK" at bounding box center [925, 393] width 14 height 19
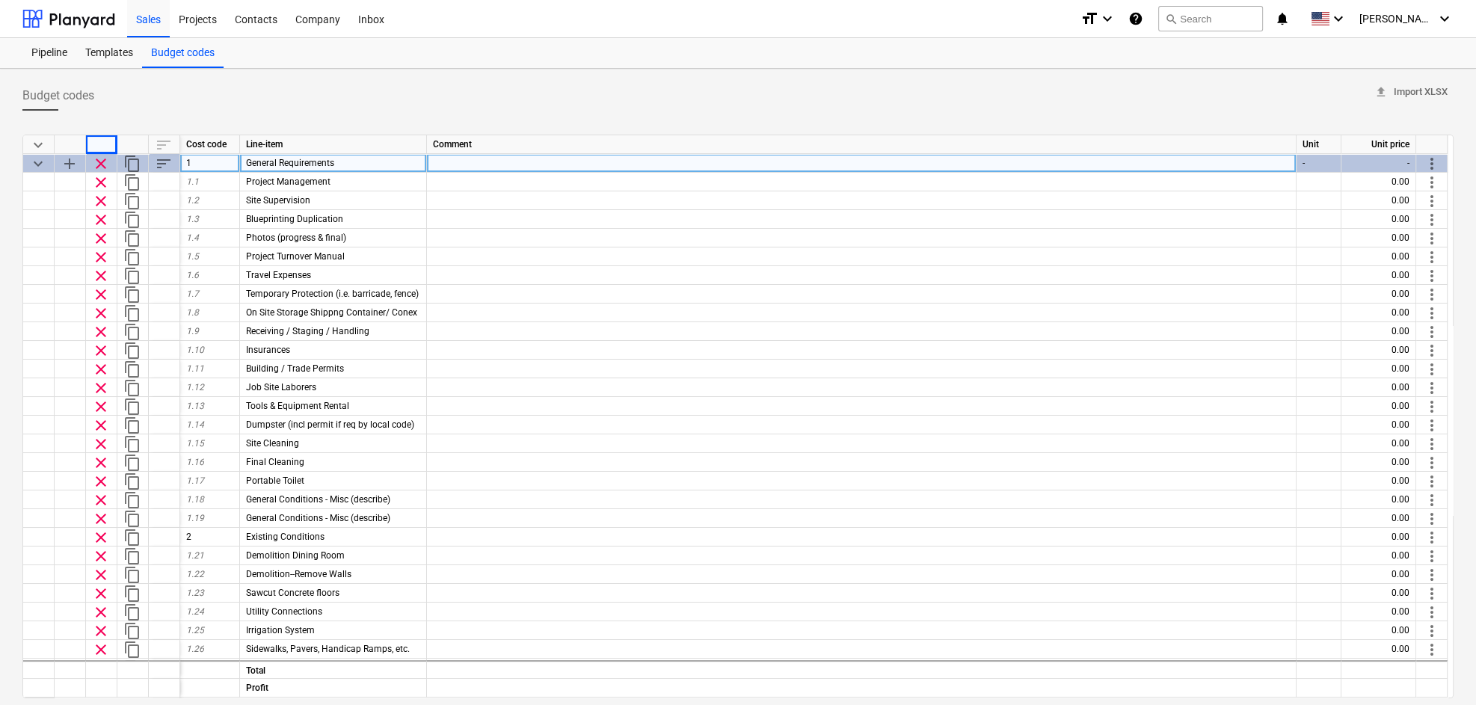
click at [99, 165] on span "clear" at bounding box center [101, 164] width 18 height 18
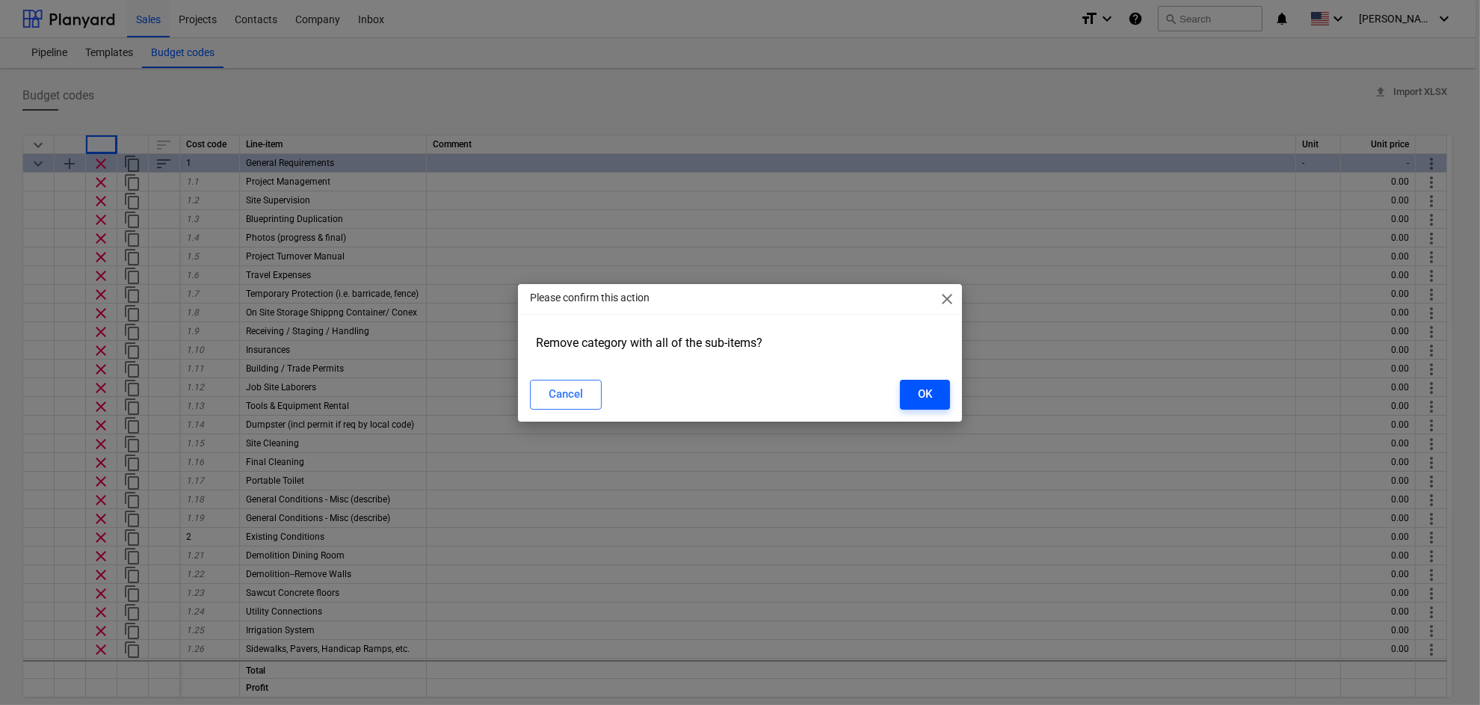
click at [929, 395] on div "OK" at bounding box center [925, 393] width 14 height 19
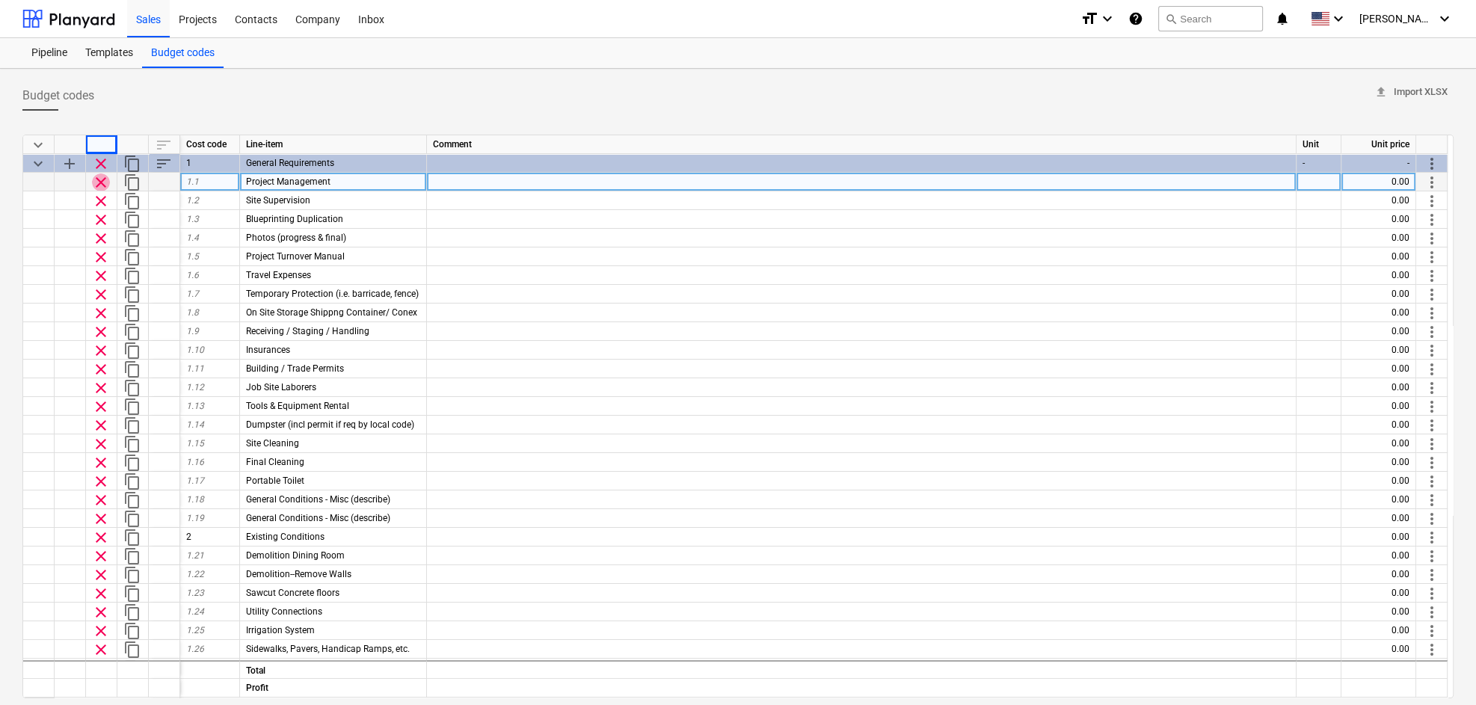
click at [97, 179] on span "clear" at bounding box center [101, 182] width 18 height 18
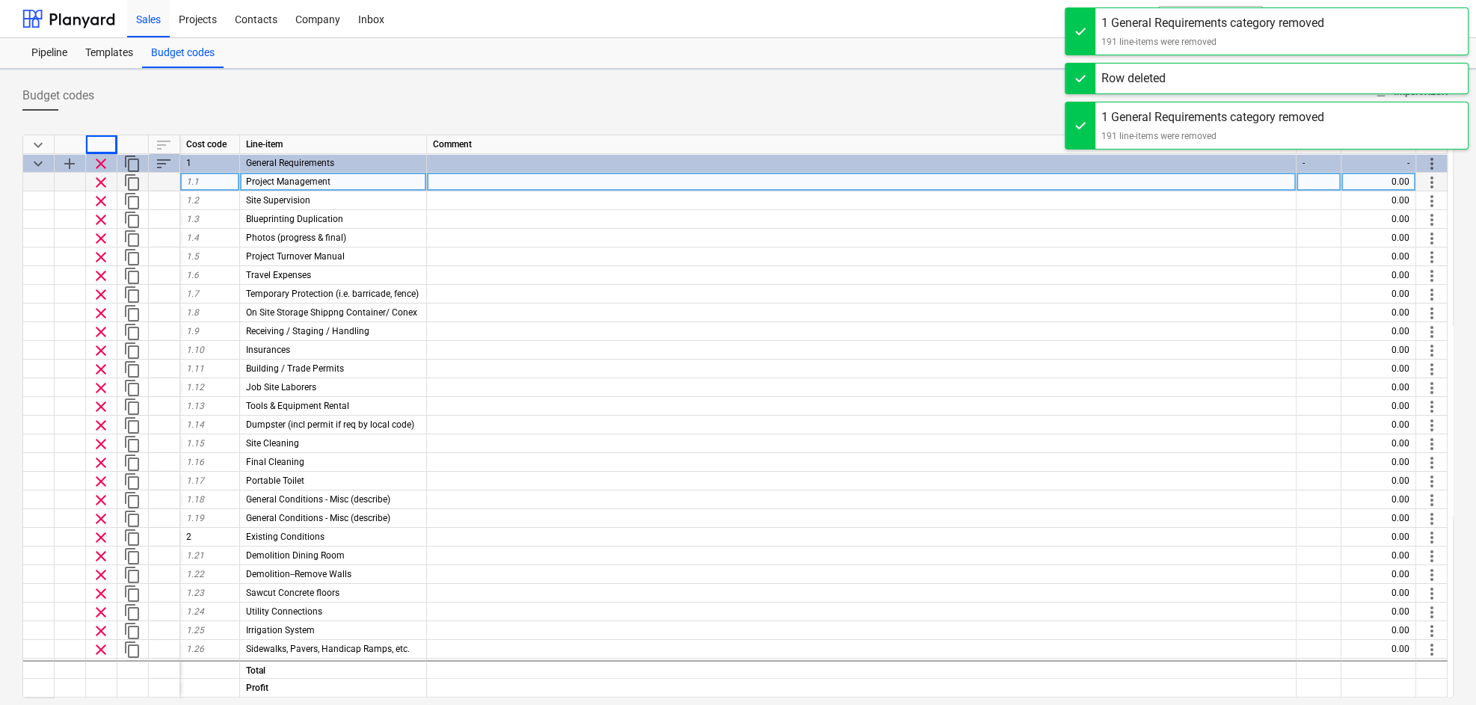
type textarea "x"
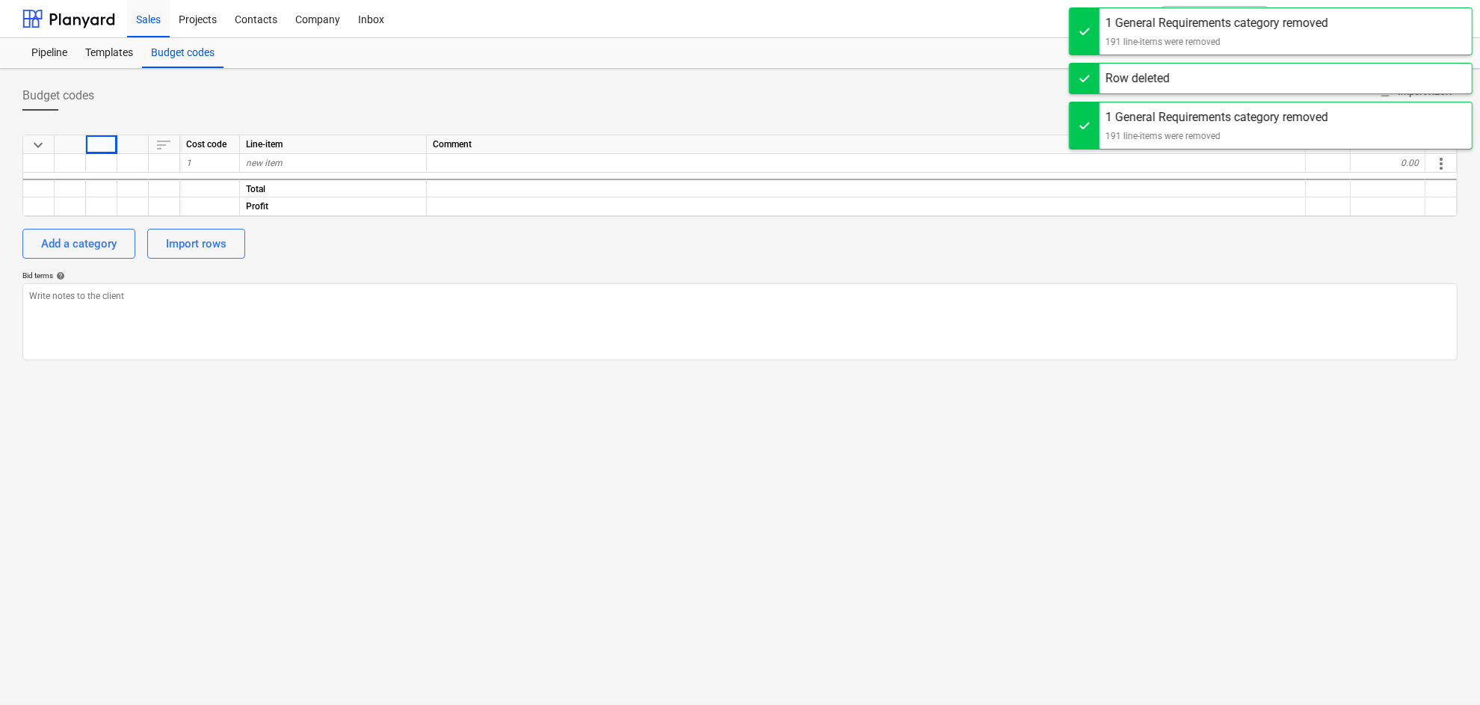
click at [422, 105] on div "Budget codes upload Import XLSX" at bounding box center [739, 96] width 1435 height 30
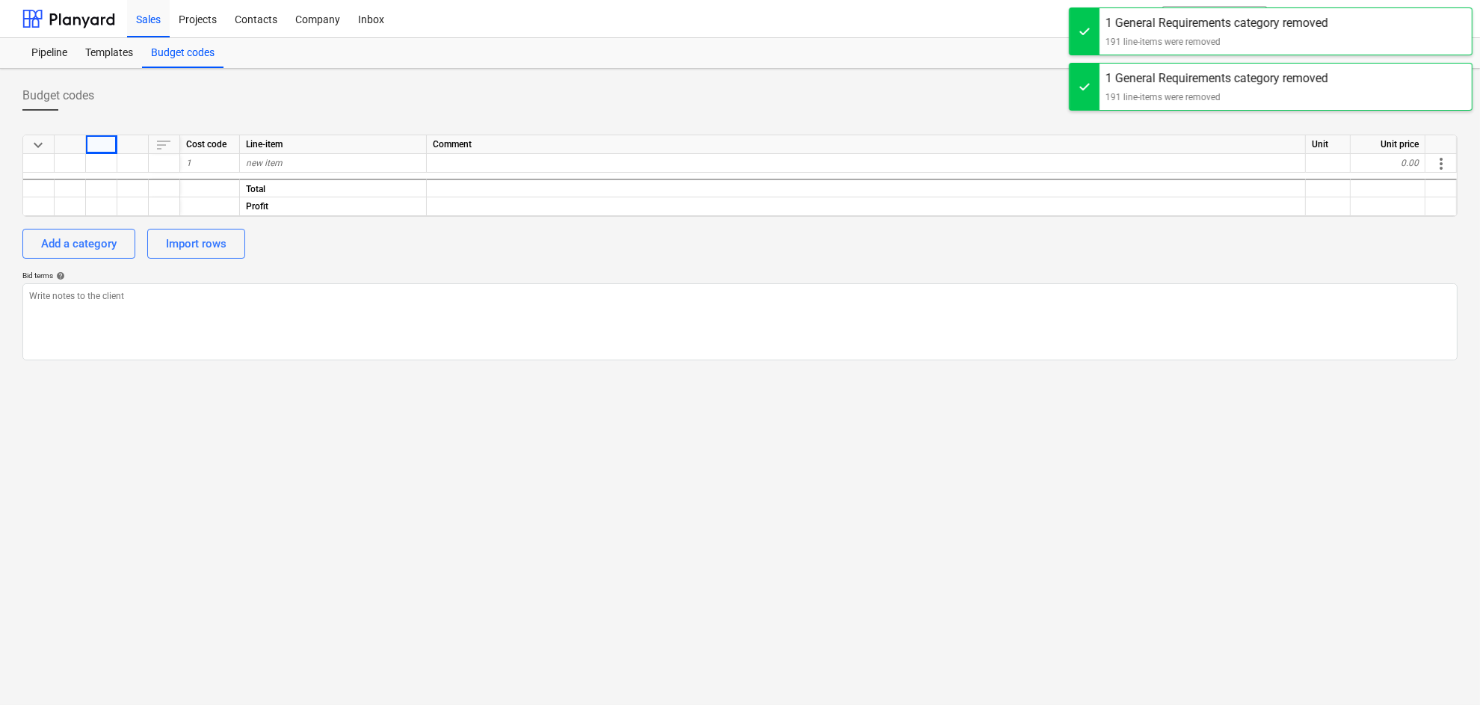
click at [1023, 87] on div "Budget codes upload Import XLSX" at bounding box center [739, 96] width 1435 height 30
click at [356, 266] on div "keyboard_arrow_down sort Cost code Line-item Comment Unit Unit price 1 new item…" at bounding box center [739, 242] width 1435 height 238
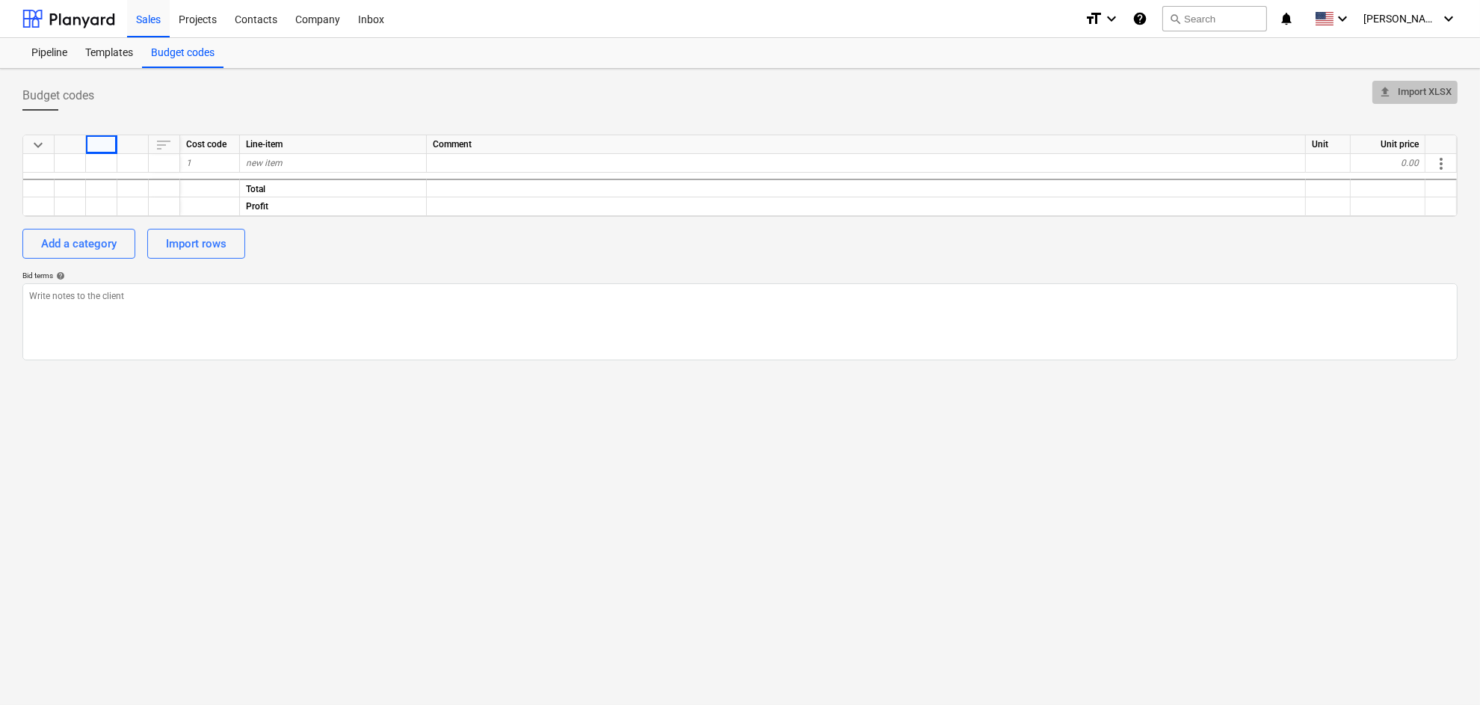
click at [1359, 86] on span "upload Import XLSX" at bounding box center [1414, 92] width 73 height 17
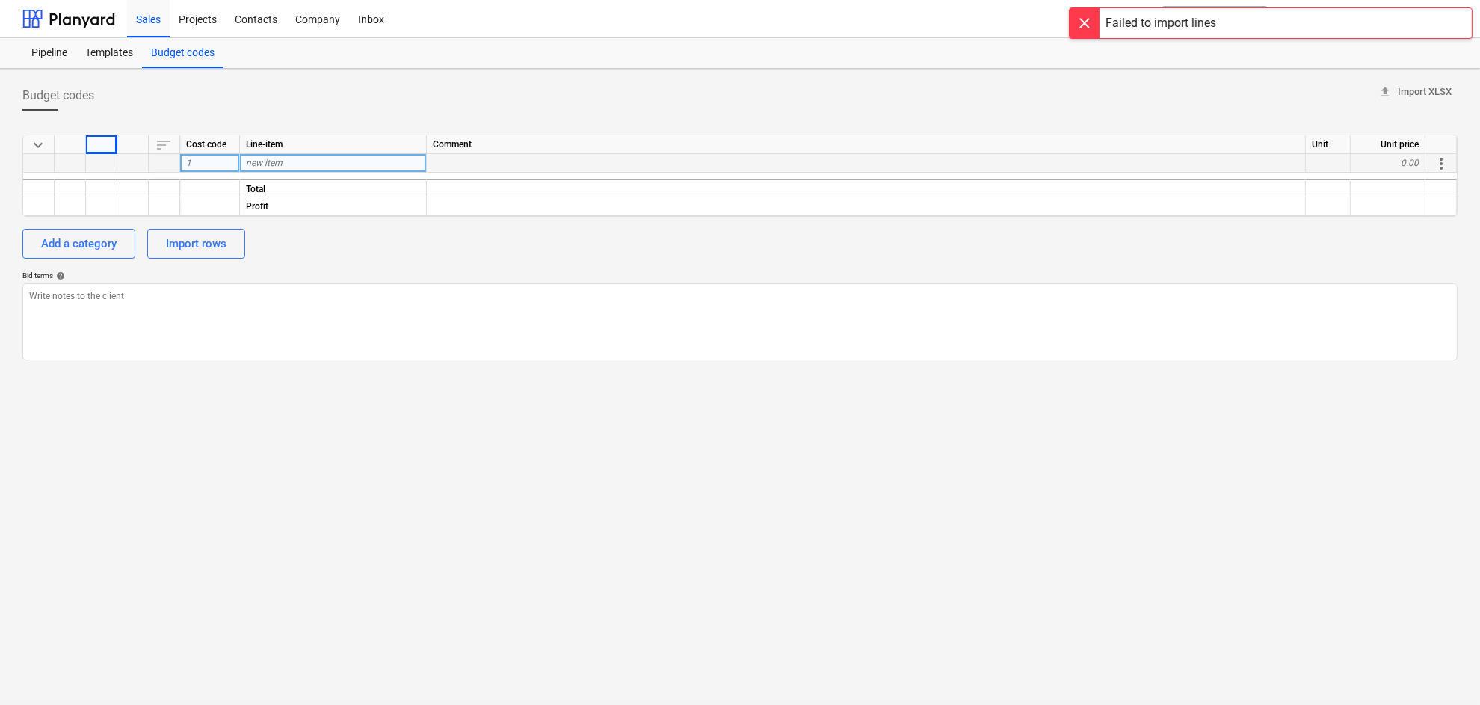
click at [1161, 157] on div at bounding box center [866, 163] width 879 height 19
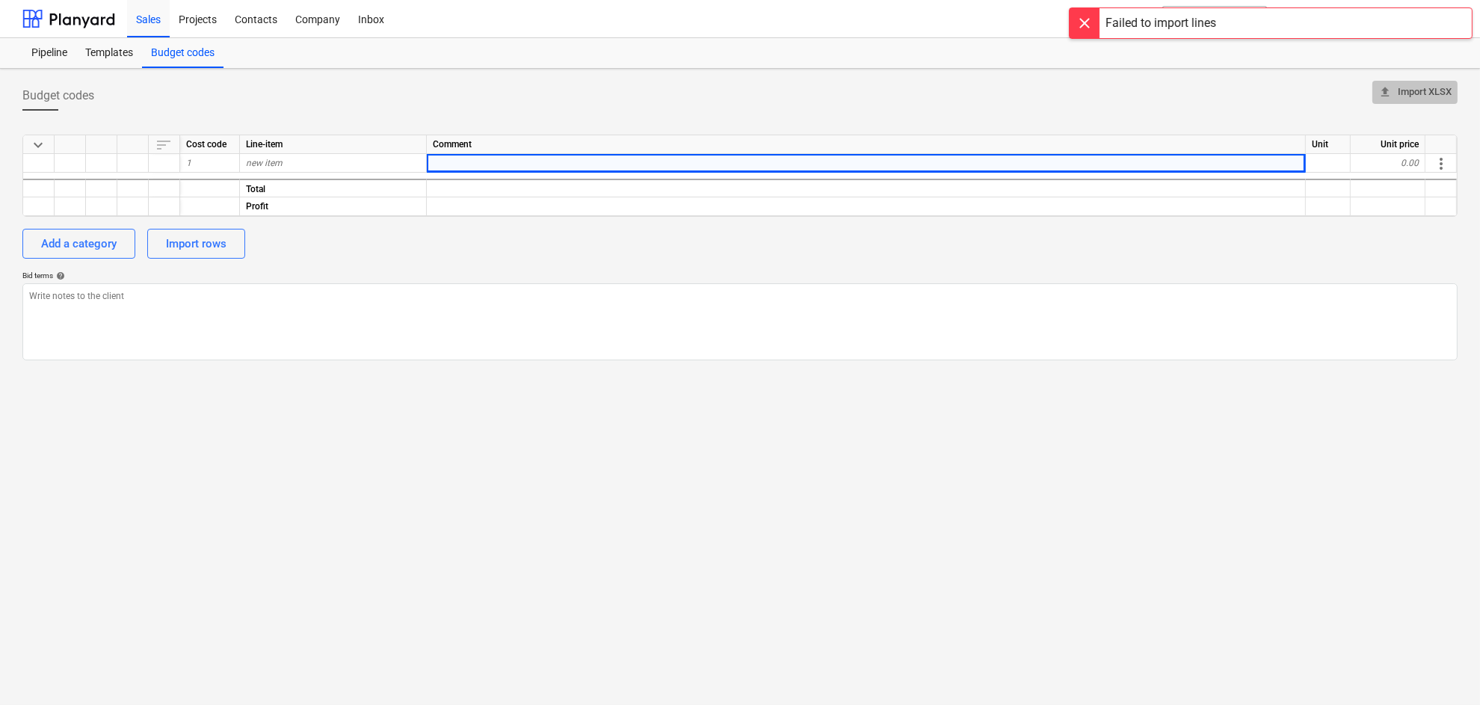
click at [1359, 86] on span "upload Import XLSX" at bounding box center [1414, 92] width 73 height 17
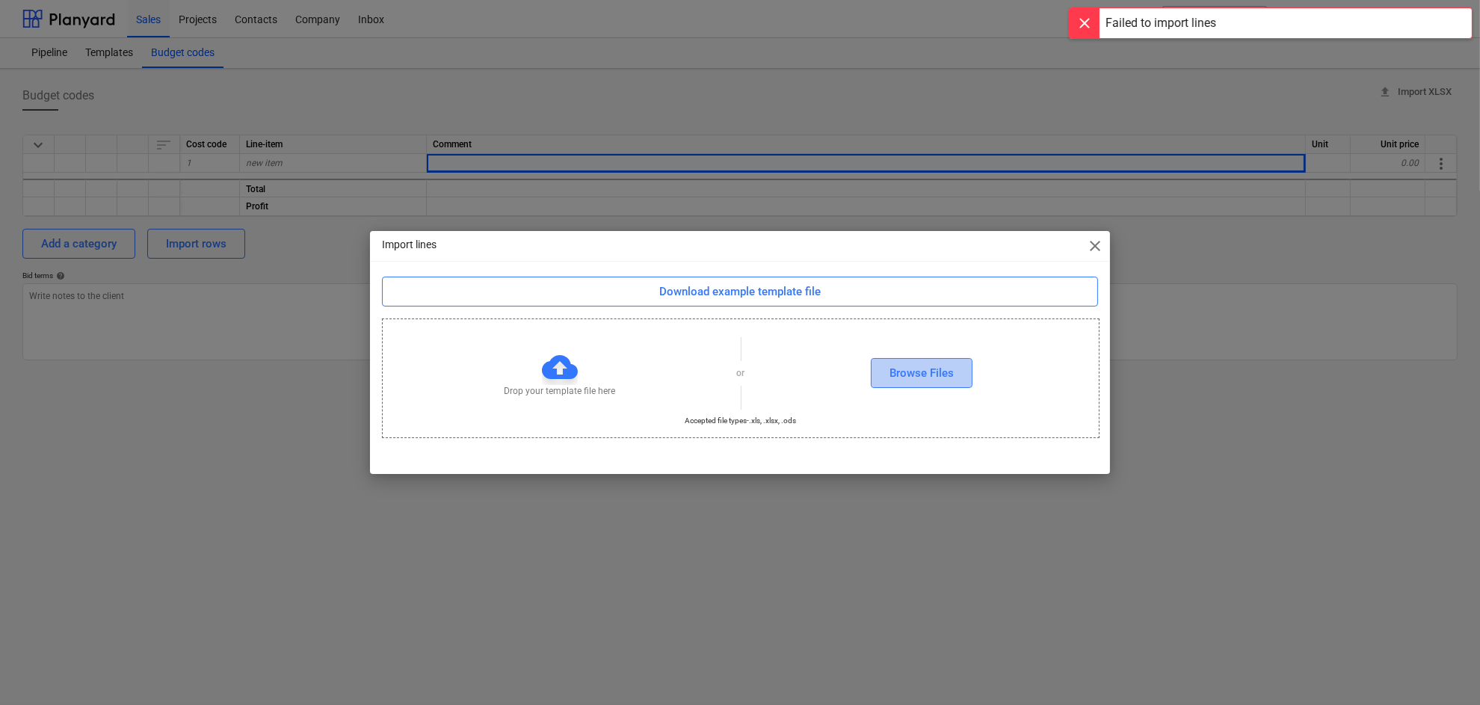
click at [893, 373] on div "Browse Files" at bounding box center [922, 372] width 64 height 19
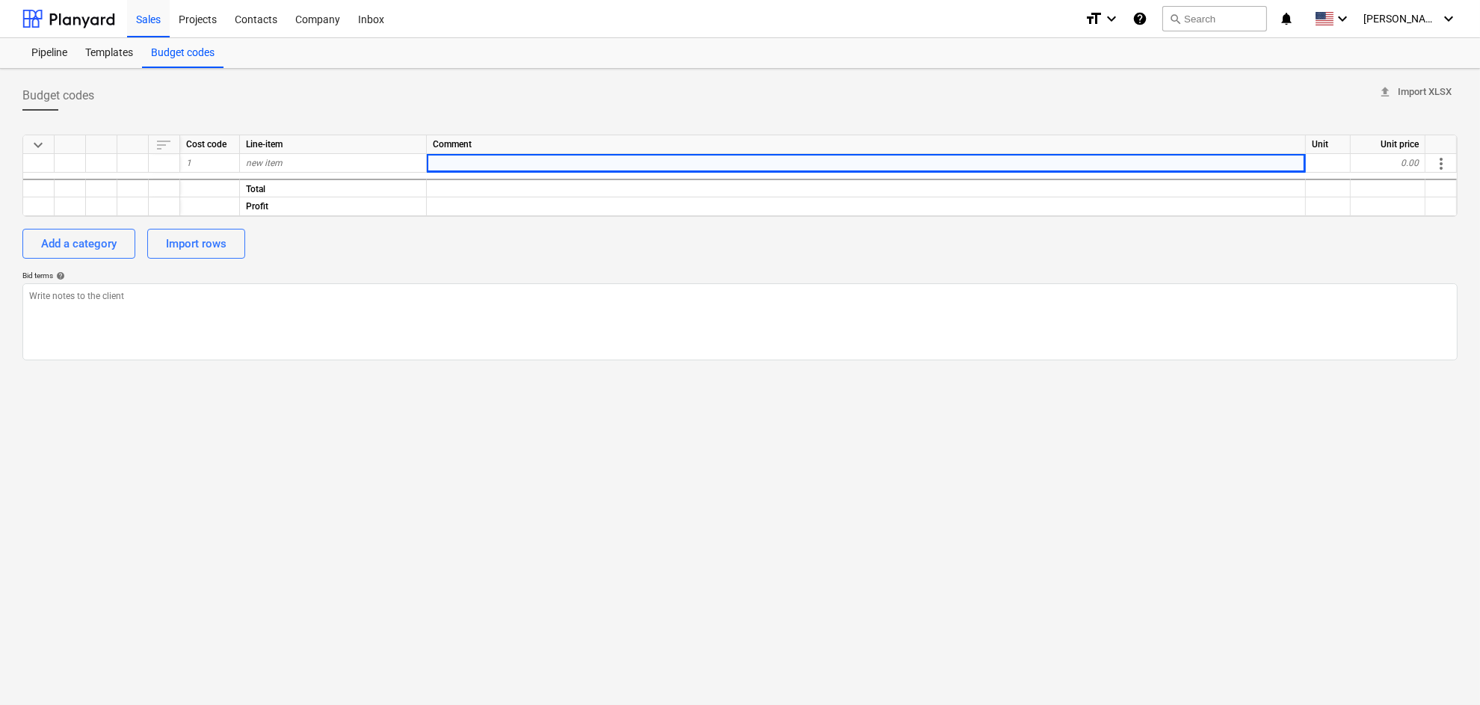
click at [752, 93] on div "Budget codes upload Import XLSX" at bounding box center [739, 96] width 1435 height 30
click at [1359, 87] on span "upload Import XLSX" at bounding box center [1414, 92] width 73 height 17
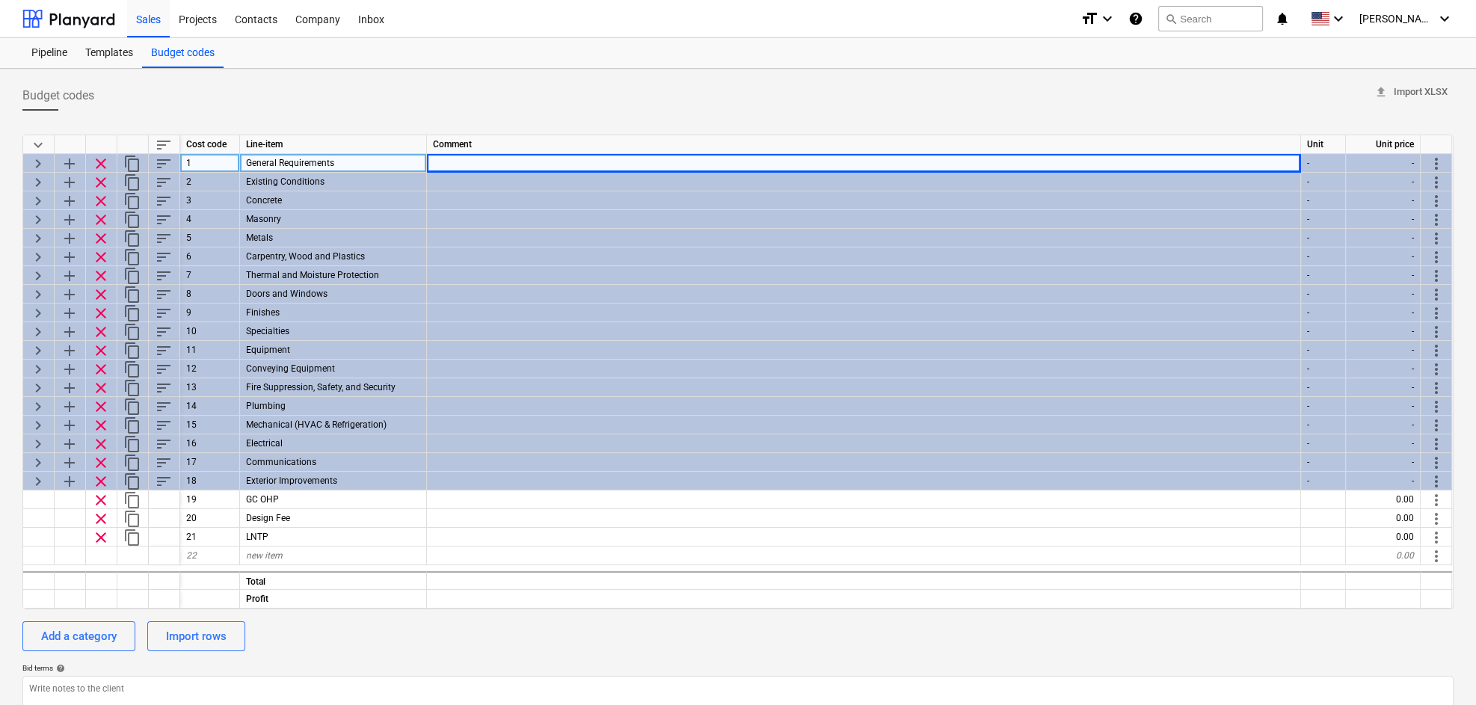
click at [42, 164] on span "keyboard_arrow_right" at bounding box center [38, 164] width 18 height 18
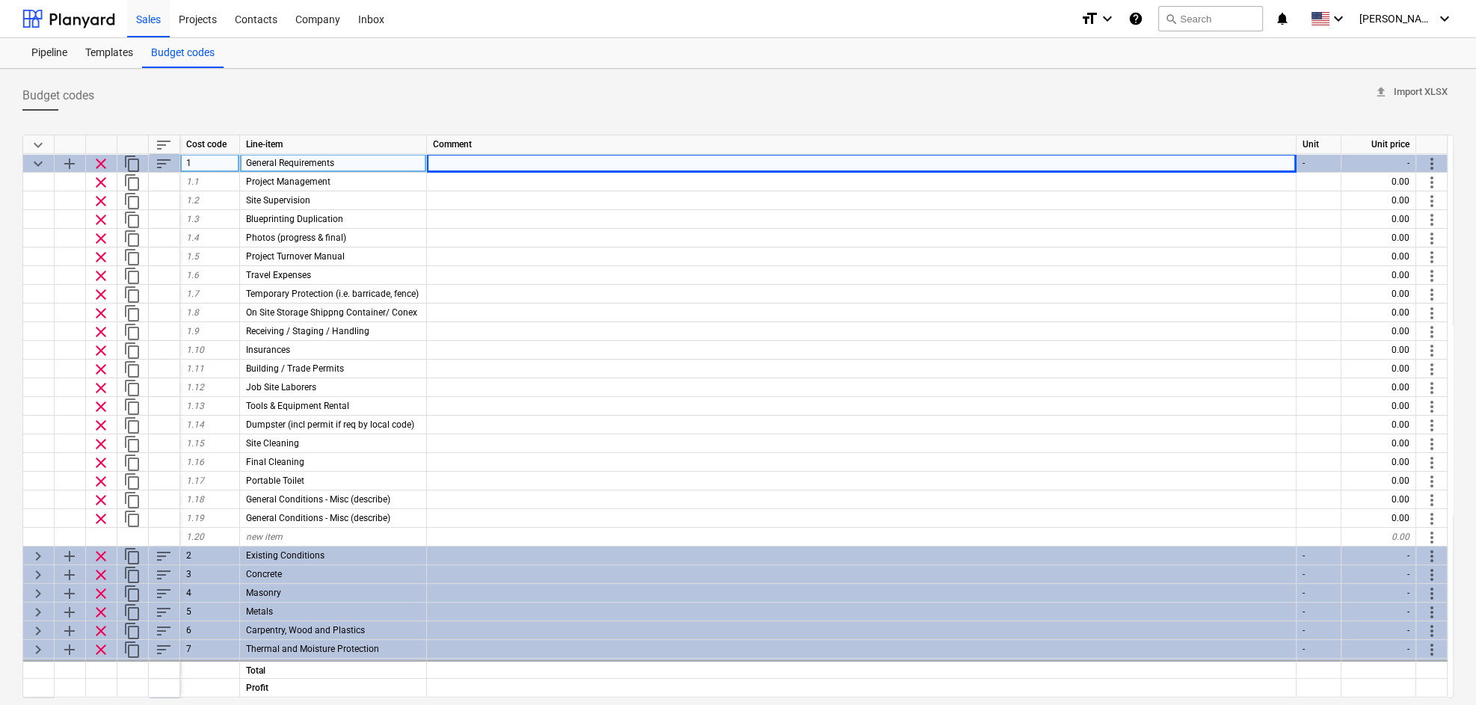
click at [42, 164] on span "keyboard_arrow_down" at bounding box center [38, 164] width 18 height 18
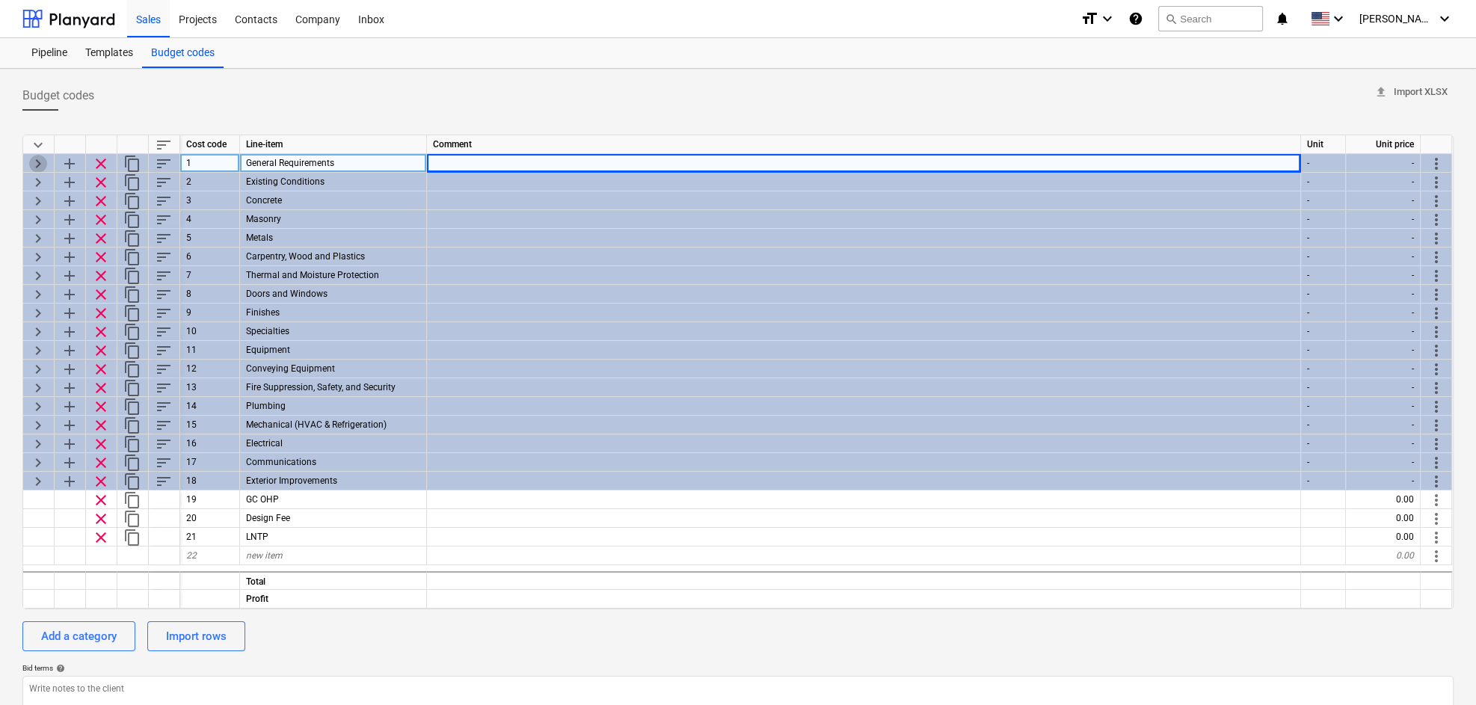
click at [35, 162] on span "keyboard_arrow_right" at bounding box center [38, 164] width 18 height 18
